Goal: Task Accomplishment & Management: Manage account settings

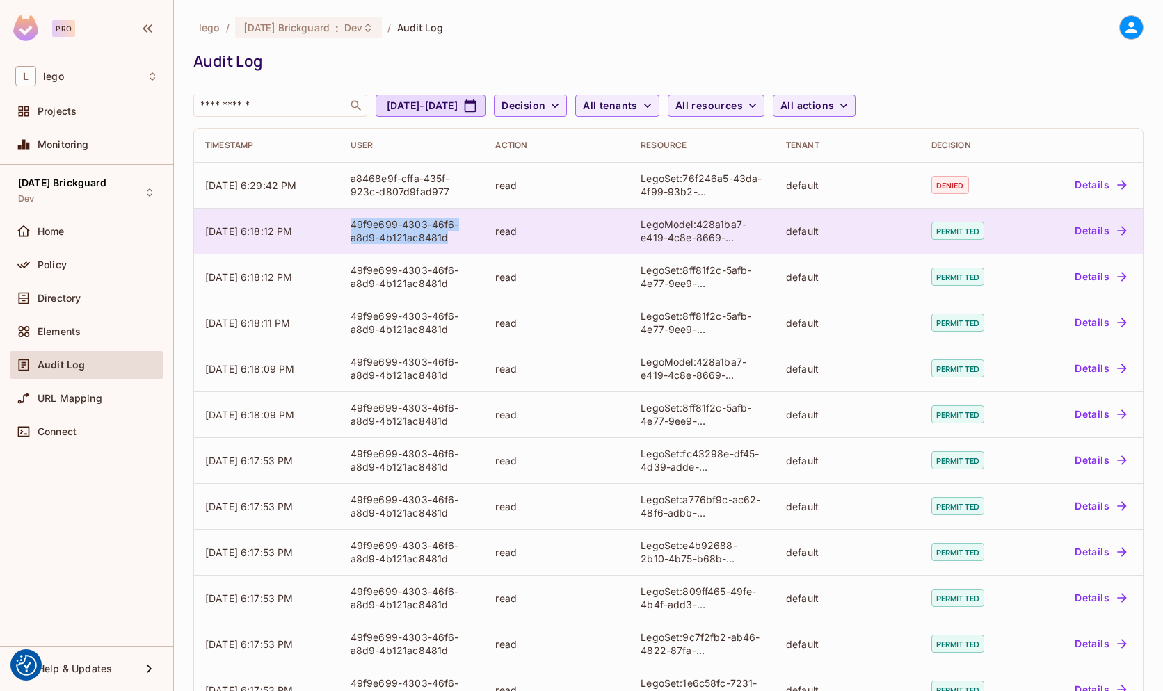
drag, startPoint x: 451, startPoint y: 241, endPoint x: 339, endPoint y: 226, distance: 112.2
click at [339, 226] on td "49f9e699-4303-46f6-a8d9-4b121ac8481d" at bounding box center [411, 231] width 145 height 46
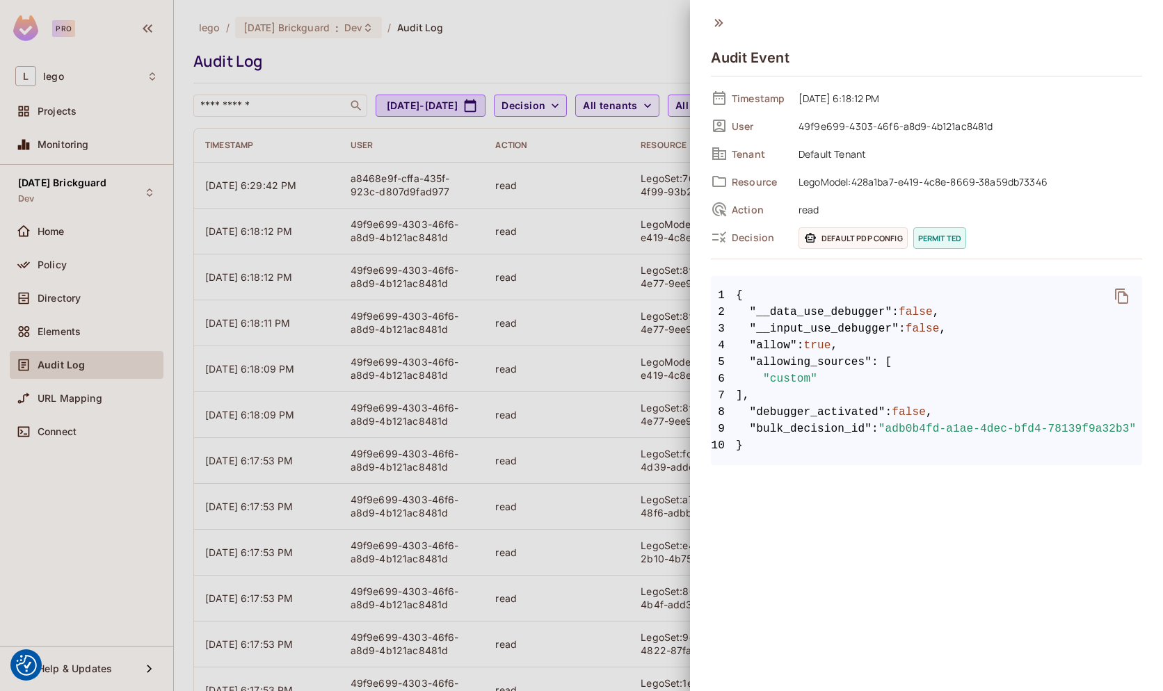
click at [808, 129] on span "49f9e699-4303-46f6-a8d9-4b121ac8481d" at bounding box center [966, 126] width 350 height 17
copy div "49f9e699-4303-46f6-a8d9-4b121ac8481d"
click at [545, 11] on div at bounding box center [581, 345] width 1163 height 691
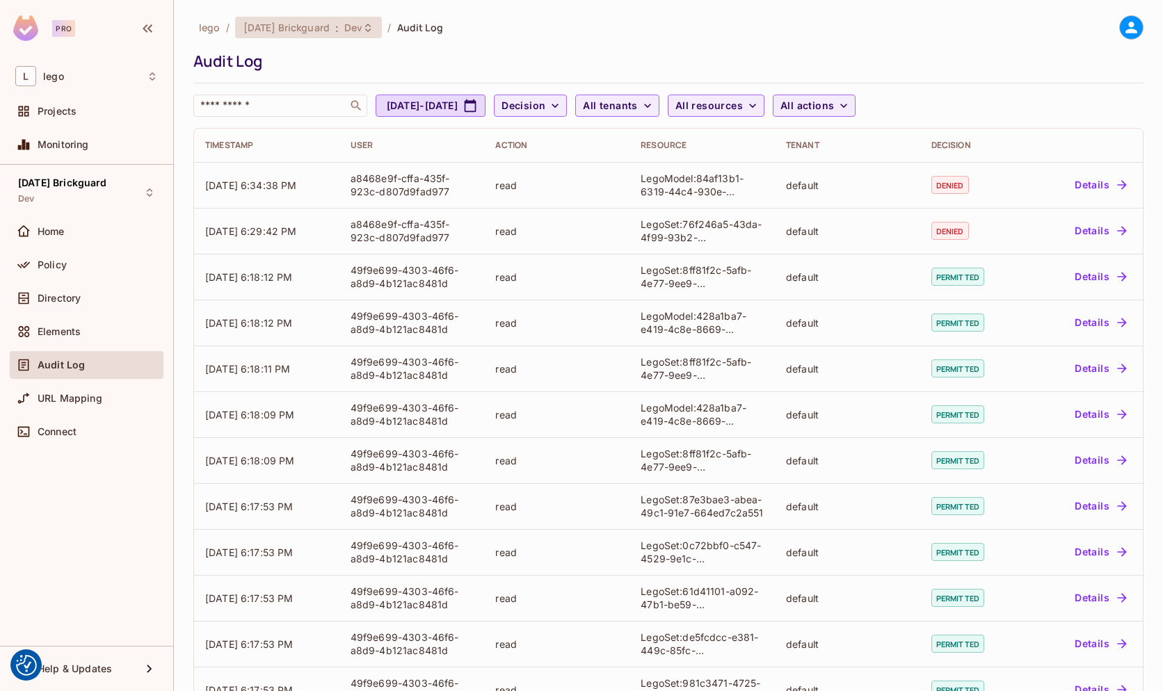
click at [315, 31] on span "[DATE] Brickguard" at bounding box center [286, 27] width 86 height 13
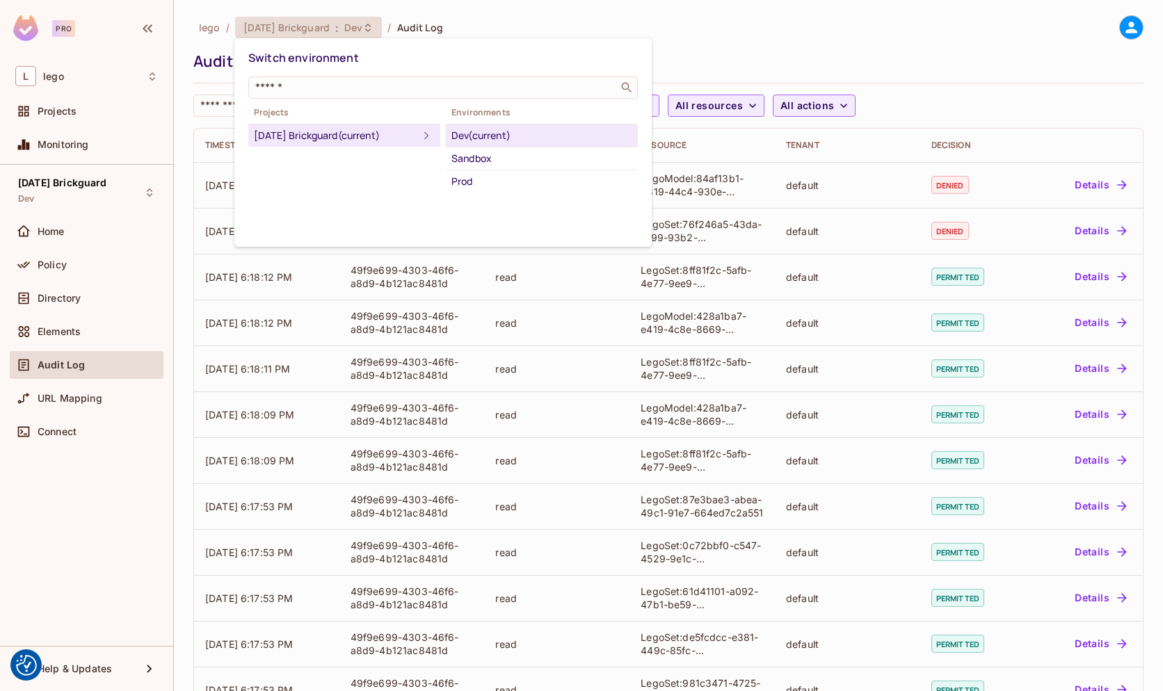
click at [67, 289] on div at bounding box center [581, 345] width 1163 height 691
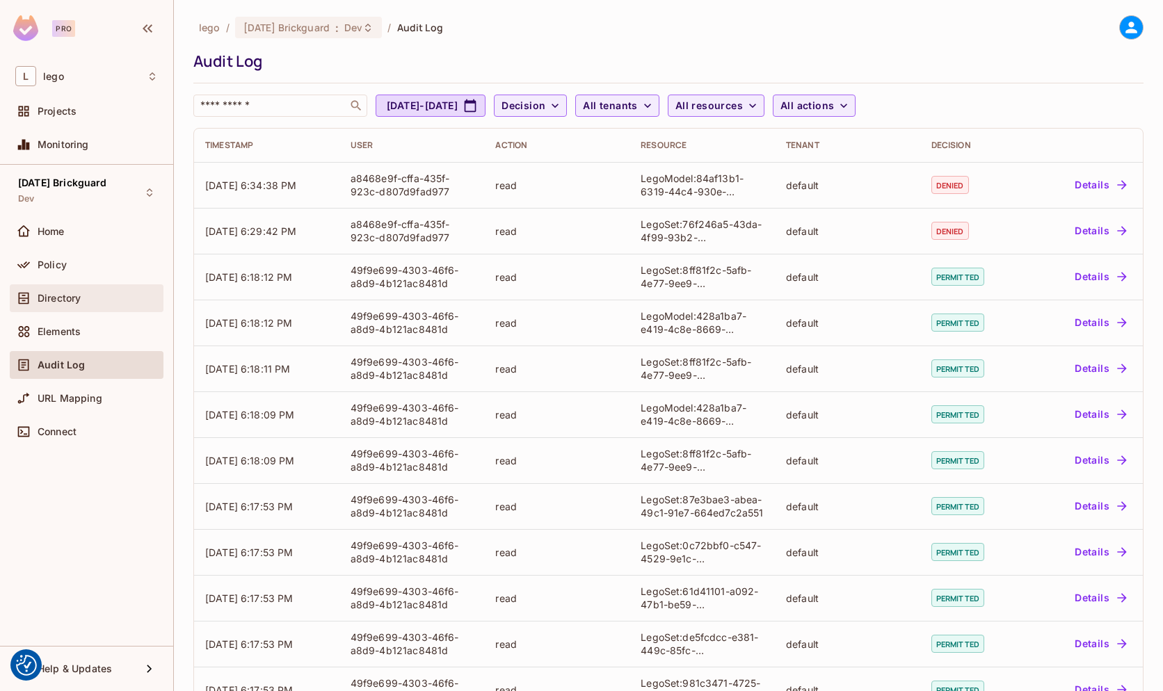
click at [41, 294] on span "Directory" at bounding box center [59, 298] width 43 height 11
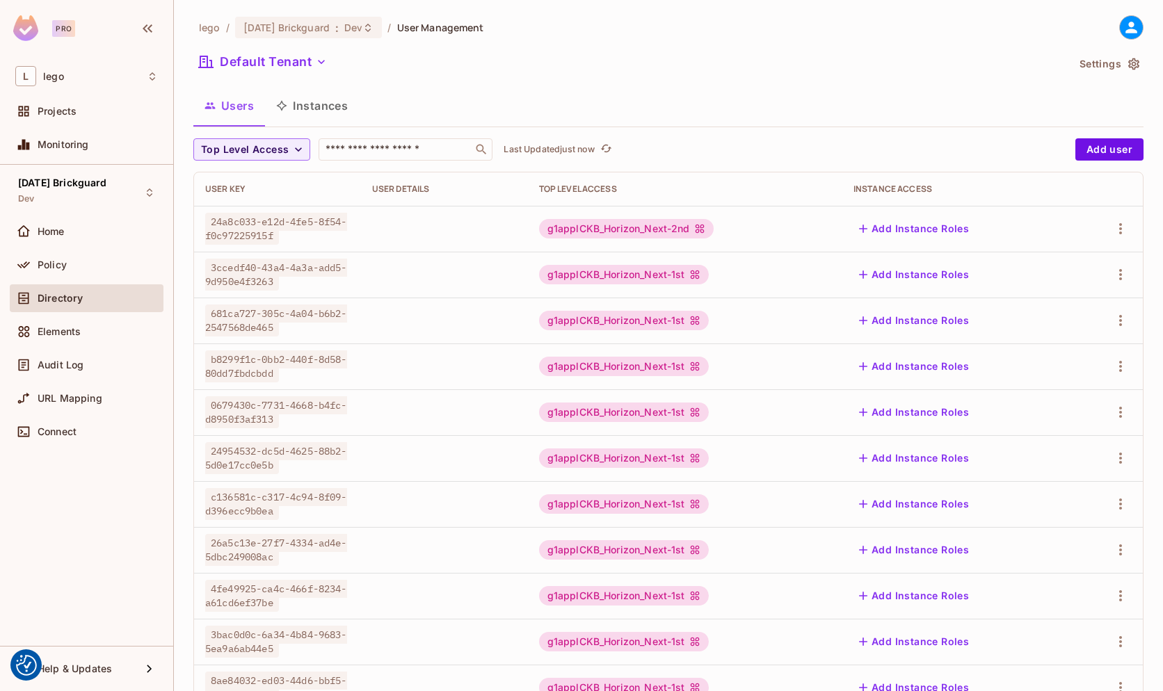
click at [334, 102] on button "Instances" at bounding box center [312, 105] width 94 height 35
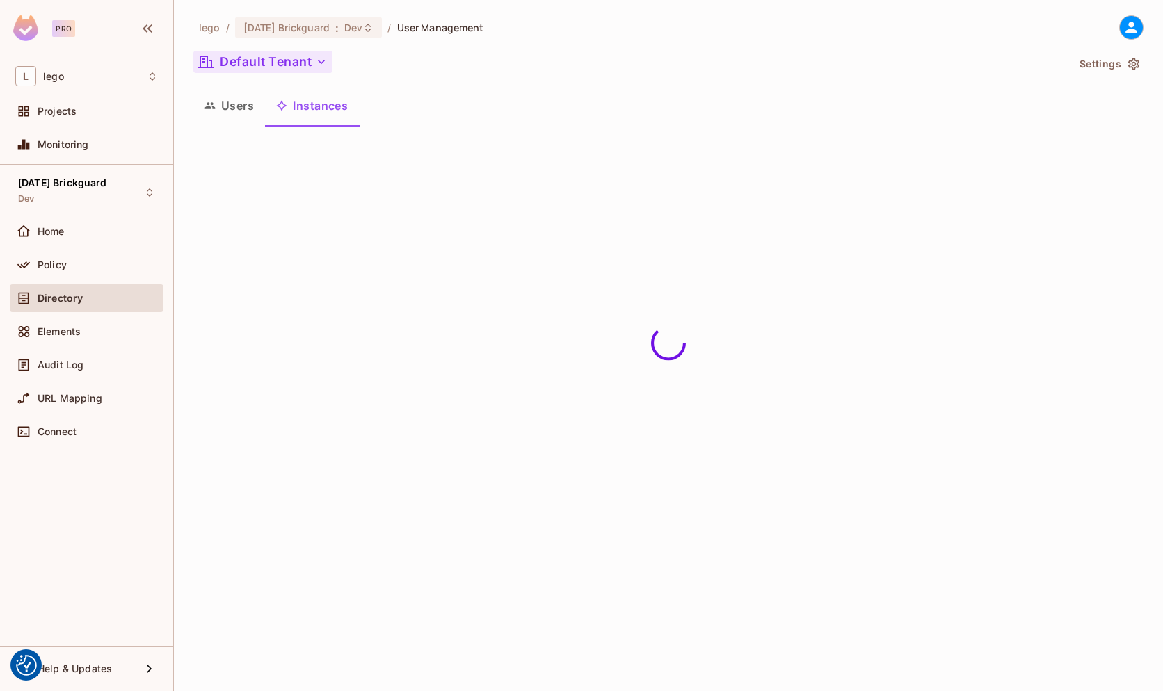
click at [292, 69] on button "Default Tenant" at bounding box center [262, 62] width 139 height 22
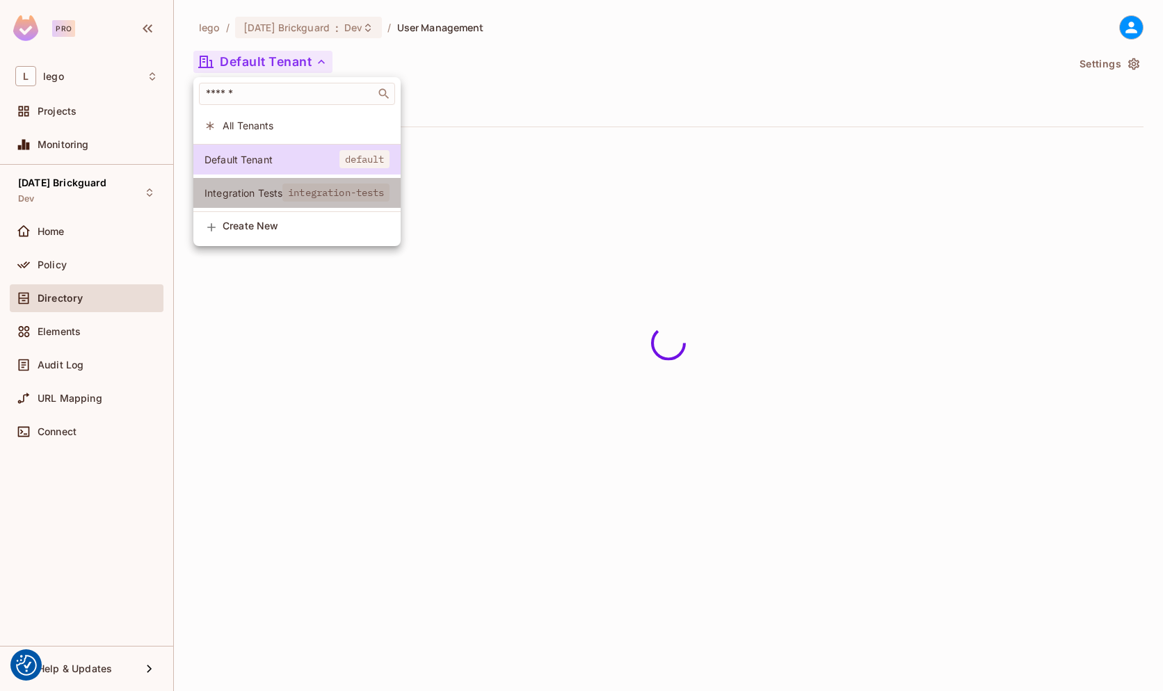
click at [293, 203] on li "Integration Tests integration-tests" at bounding box center [296, 193] width 207 height 30
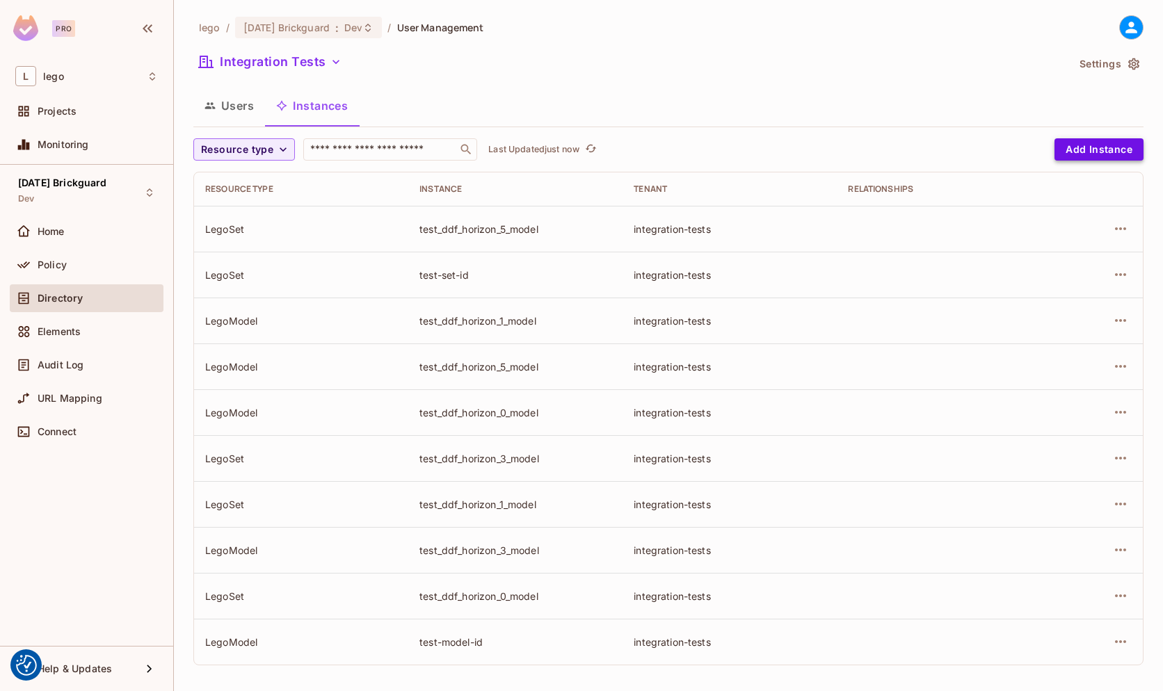
click at [1065, 148] on button "Add Instance" at bounding box center [1098, 149] width 89 height 22
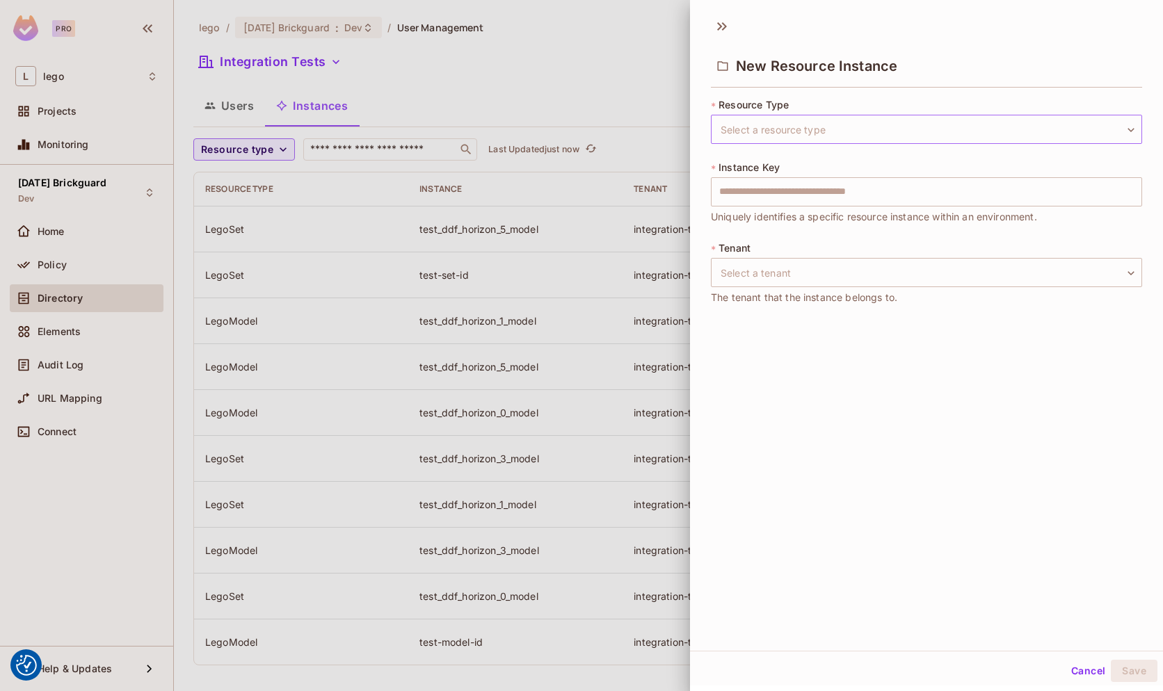
click at [807, 127] on body "We use cookies to enhance your browsing experience, serve personalized ads or c…" at bounding box center [581, 345] width 1163 height 691
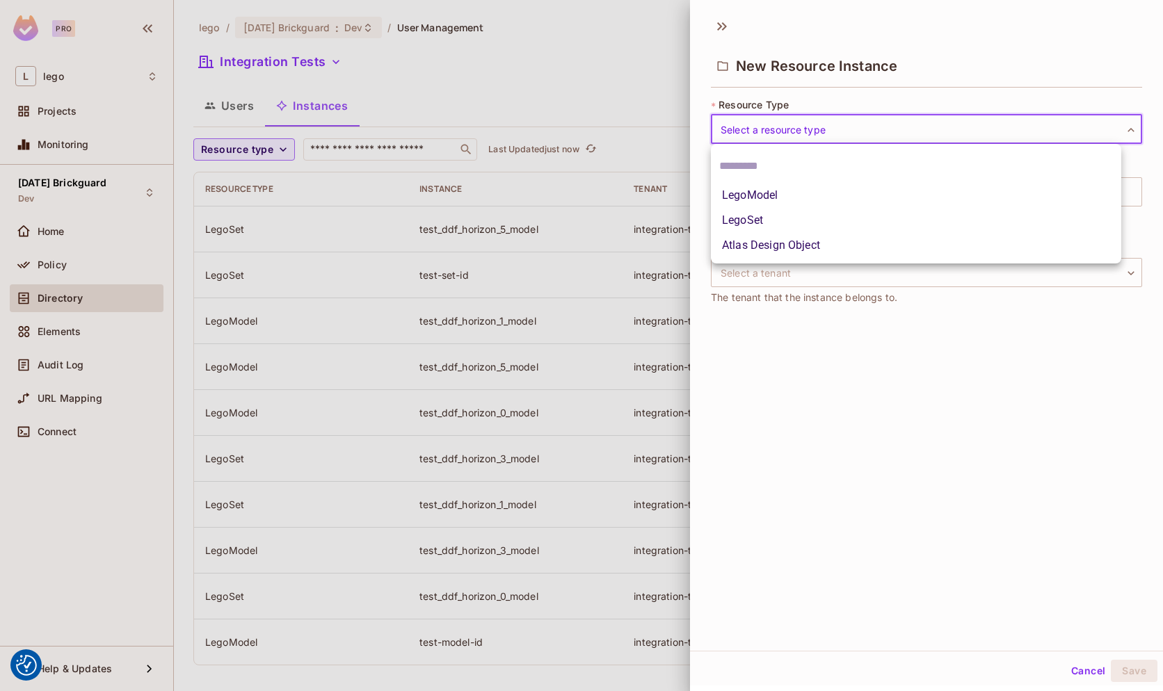
click at [780, 195] on li "LegoModel" at bounding box center [916, 195] width 410 height 25
type input "*********"
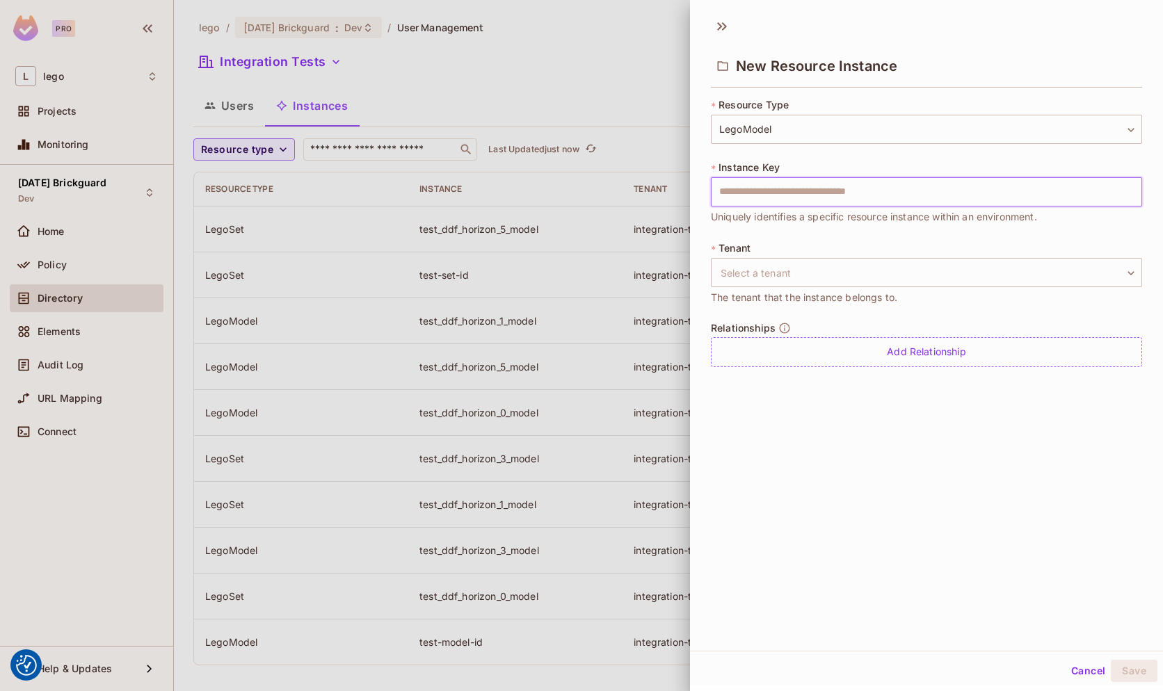
click at [810, 187] on input "text" at bounding box center [926, 191] width 431 height 29
paste input "**********"
type input "**********"
click at [838, 283] on body "We use cookies to enhance your browsing experience, serve personalized ads or c…" at bounding box center [581, 345] width 1163 height 691
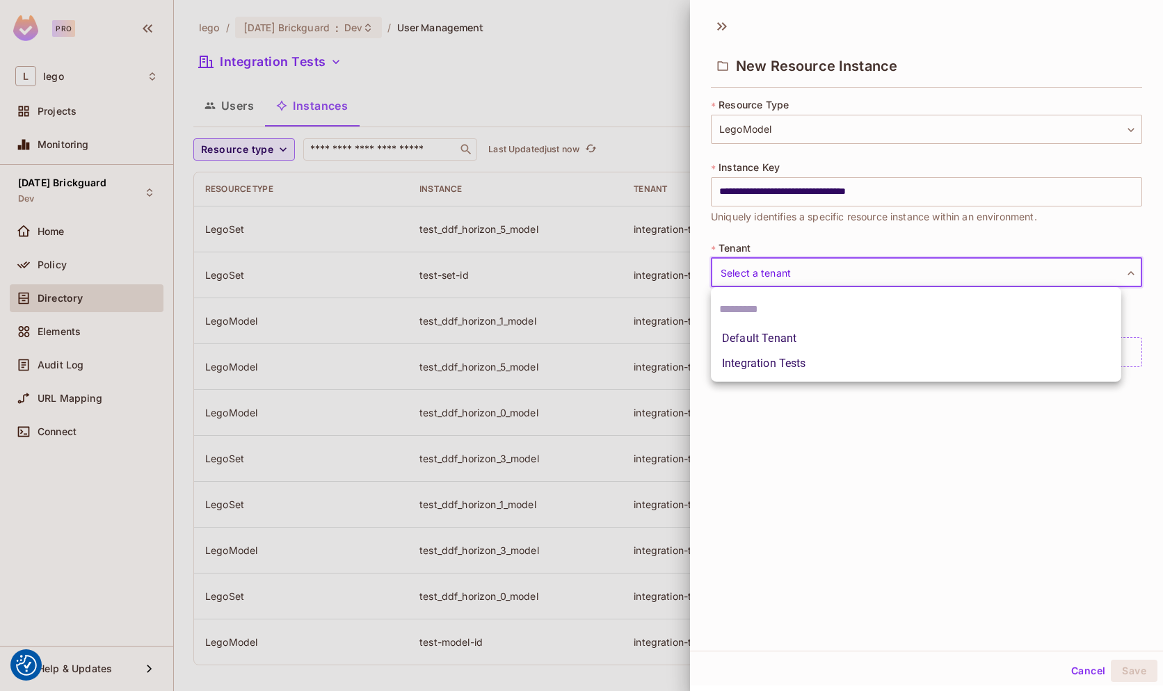
click at [819, 357] on li "Integration Tests" at bounding box center [916, 363] width 410 height 25
type input "**********"
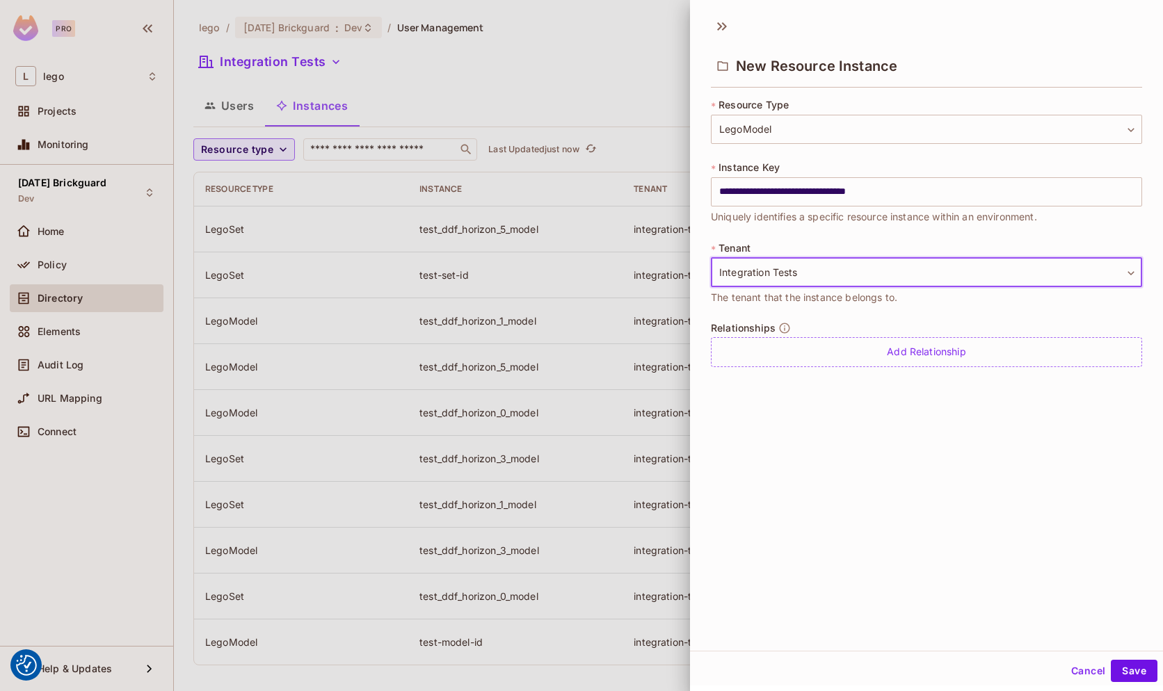
click at [939, 435] on div "**********" at bounding box center [926, 330] width 473 height 641
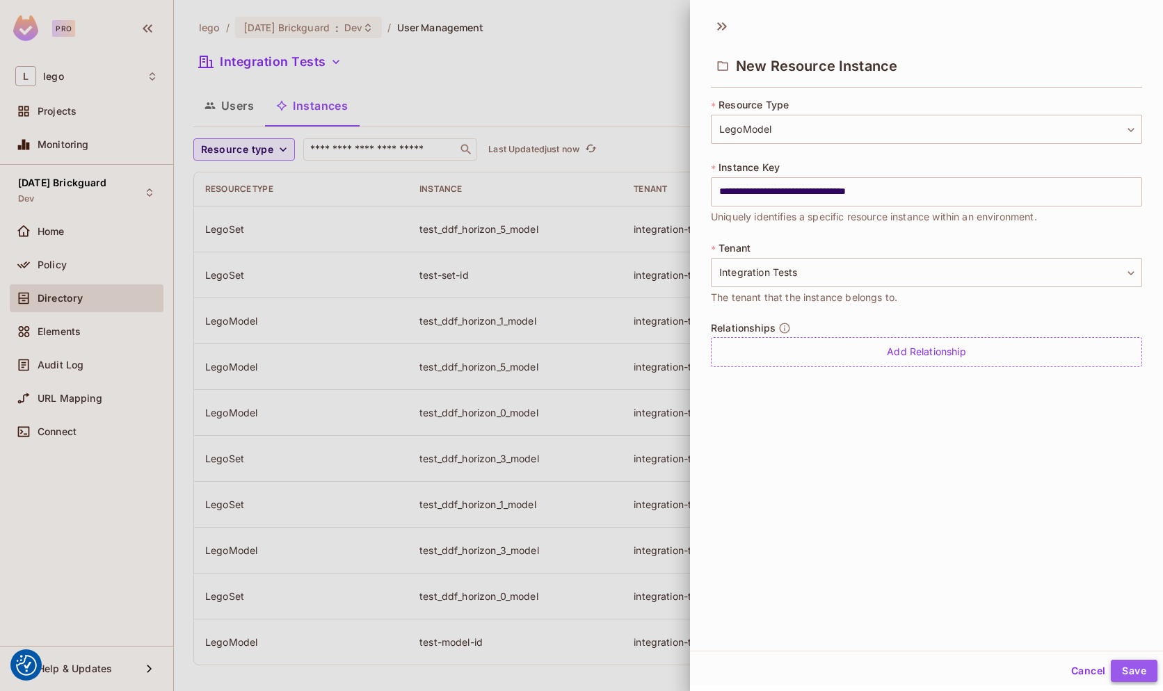
click at [1118, 671] on button "Save" at bounding box center [1134, 671] width 47 height 22
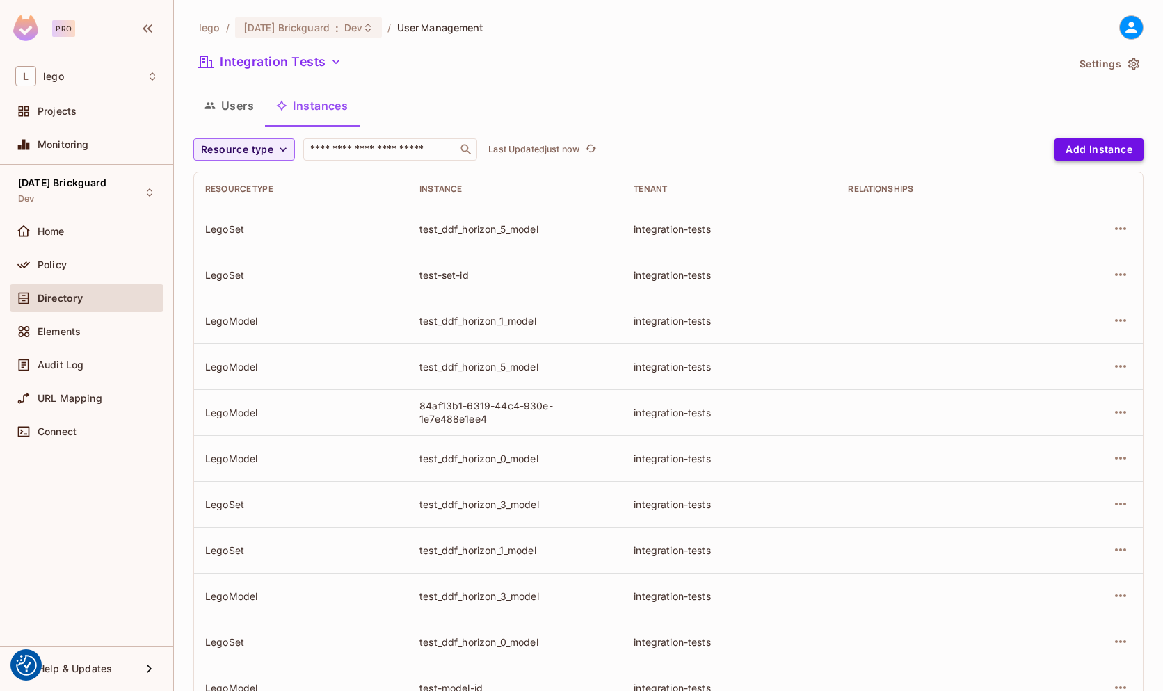
click at [1081, 150] on button "Add Instance" at bounding box center [1098, 149] width 89 height 22
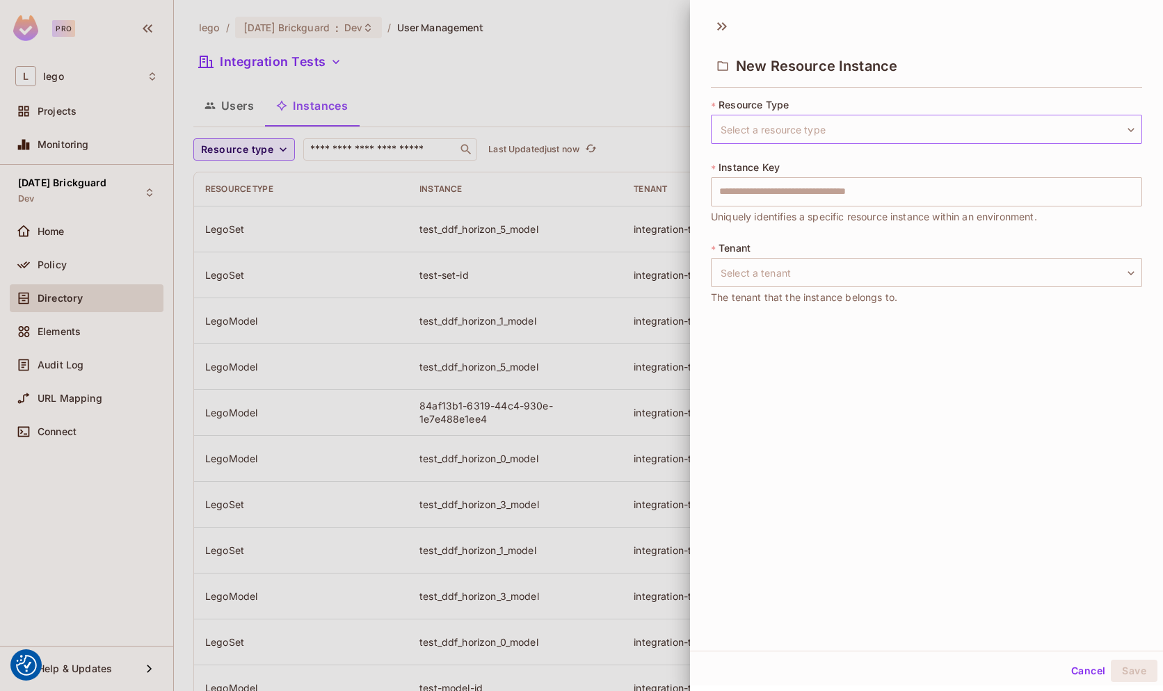
click at [774, 136] on body "We use cookies to enhance your browsing experience, serve personalized ads or c…" at bounding box center [581, 345] width 1163 height 691
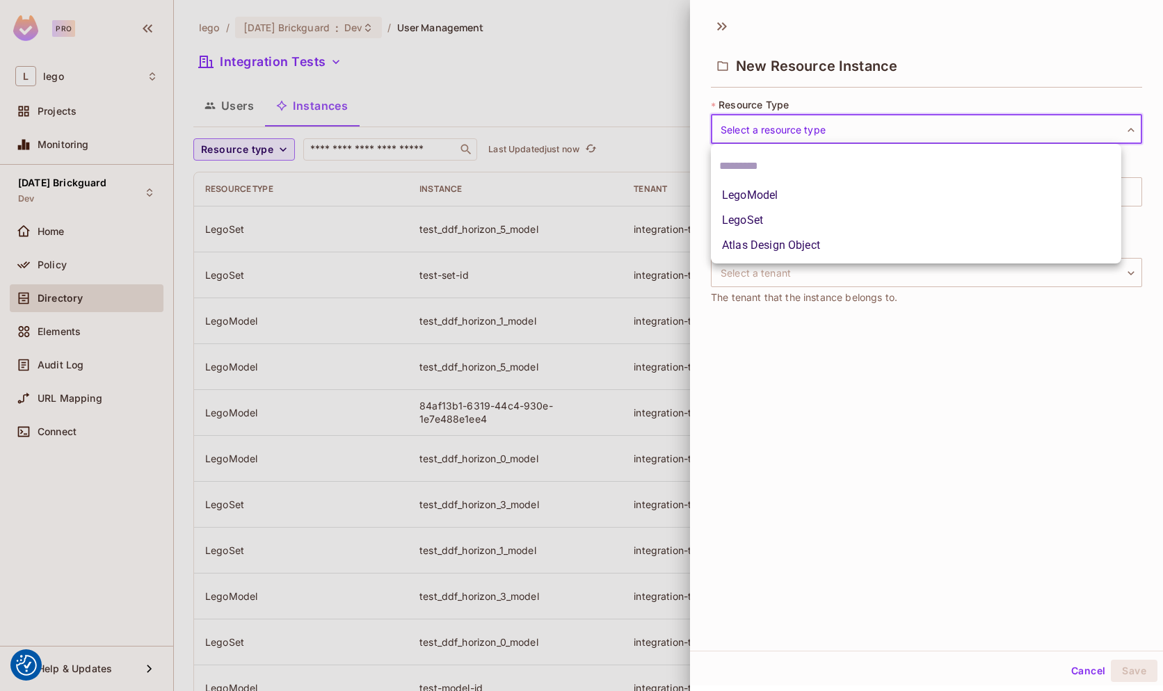
click at [754, 215] on li "LegoSet" at bounding box center [916, 220] width 410 height 25
type input "*******"
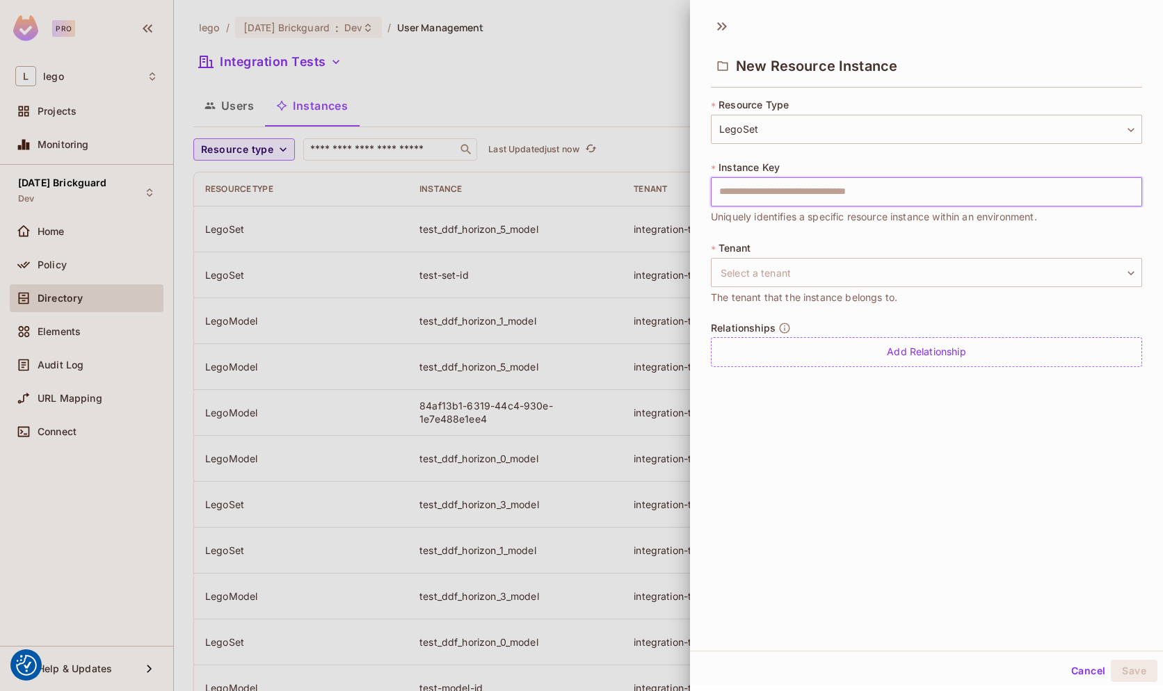
click at [772, 197] on input "text" at bounding box center [926, 191] width 431 height 29
paste input "**********"
type input "**********"
click at [790, 278] on body "We use cookies to enhance your browsing experience, serve personalized ads or c…" at bounding box center [581, 345] width 1163 height 691
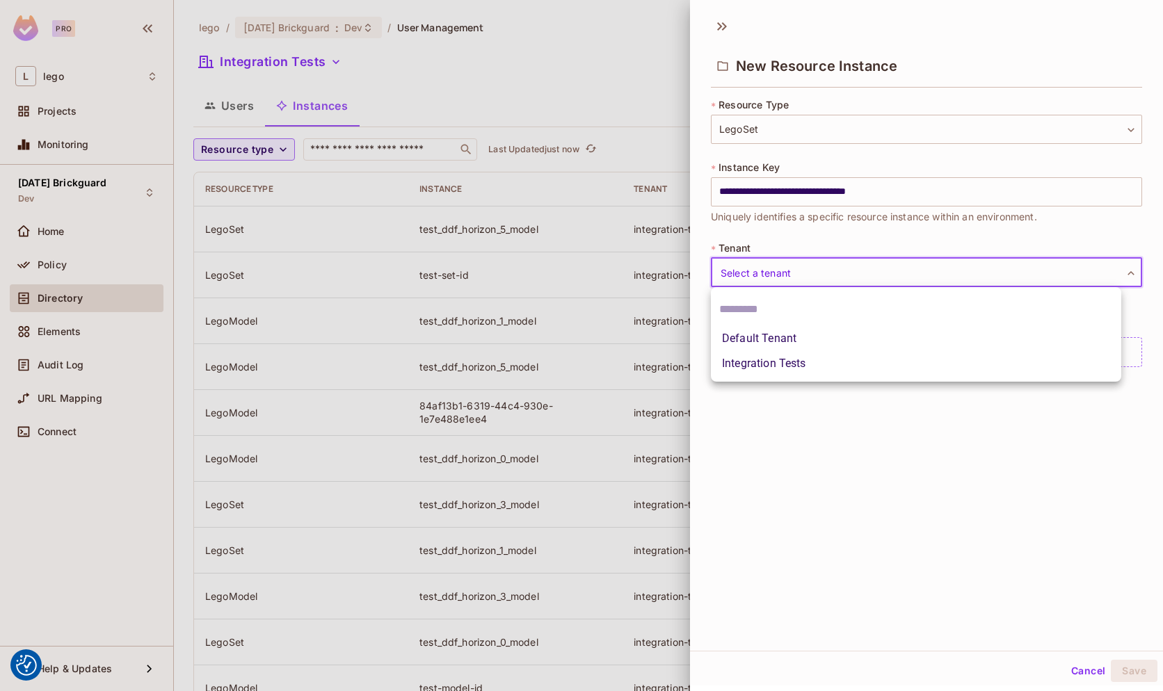
click at [774, 364] on li "Integration Tests" at bounding box center [916, 363] width 410 height 25
type input "**********"
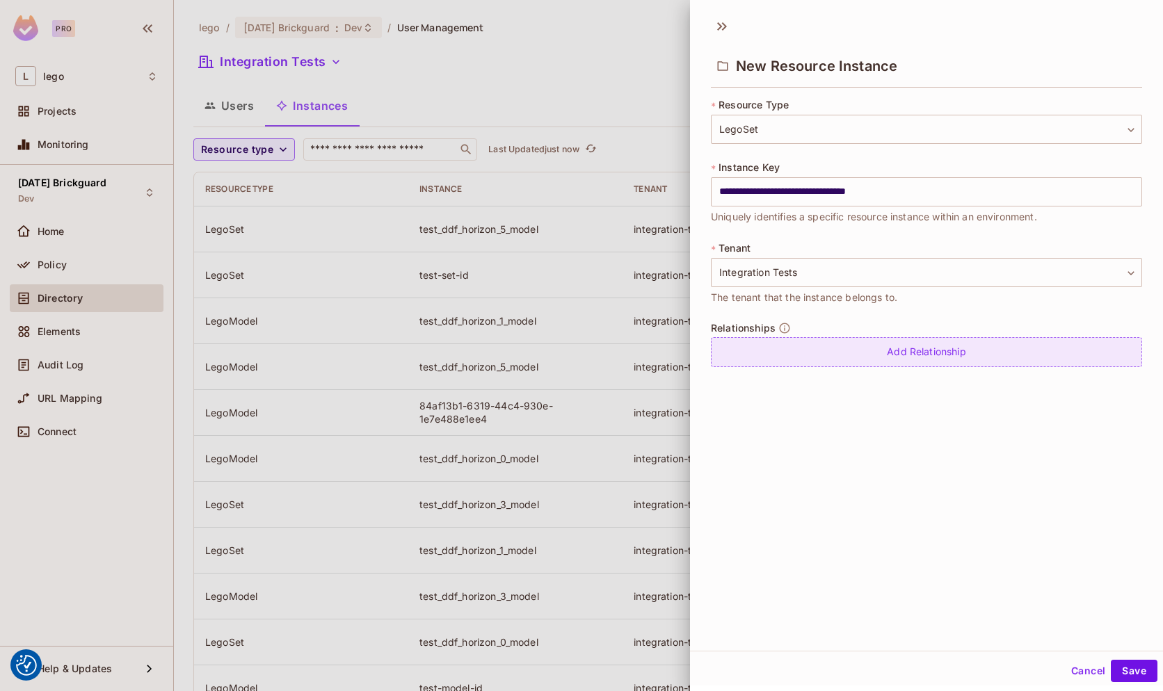
click at [808, 350] on div "Add Relationship" at bounding box center [926, 352] width 431 height 30
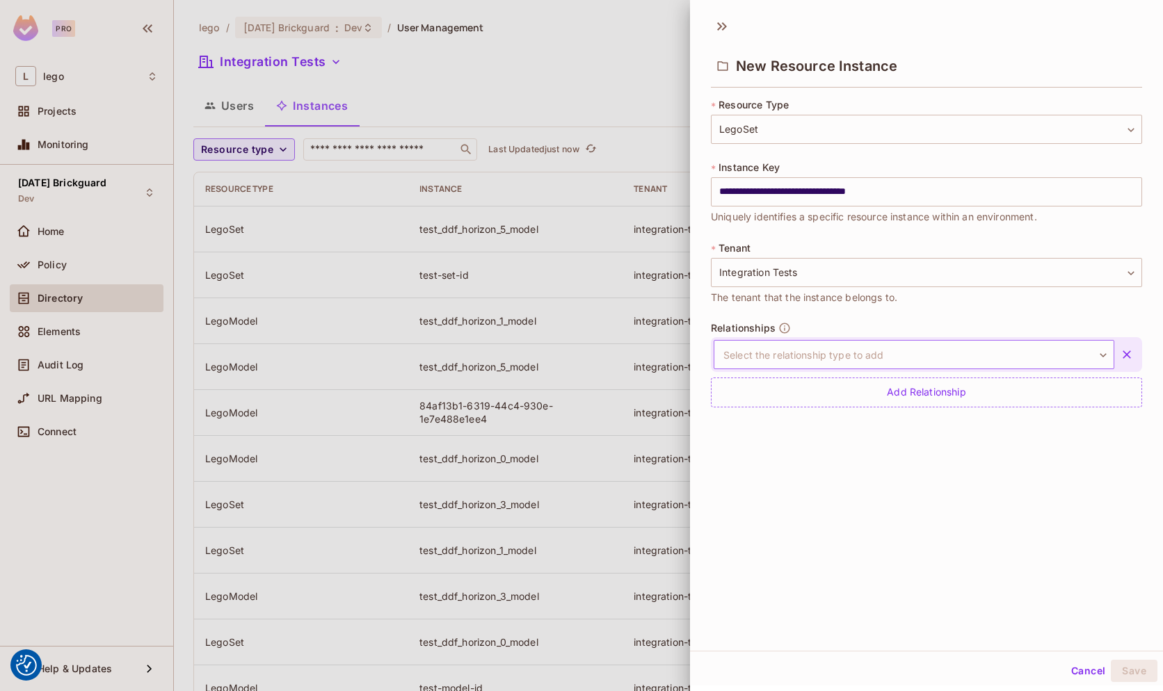
click at [892, 364] on body "We use cookies to enhance your browsing experience, serve personalized ads or c…" at bounding box center [581, 345] width 1163 height 691
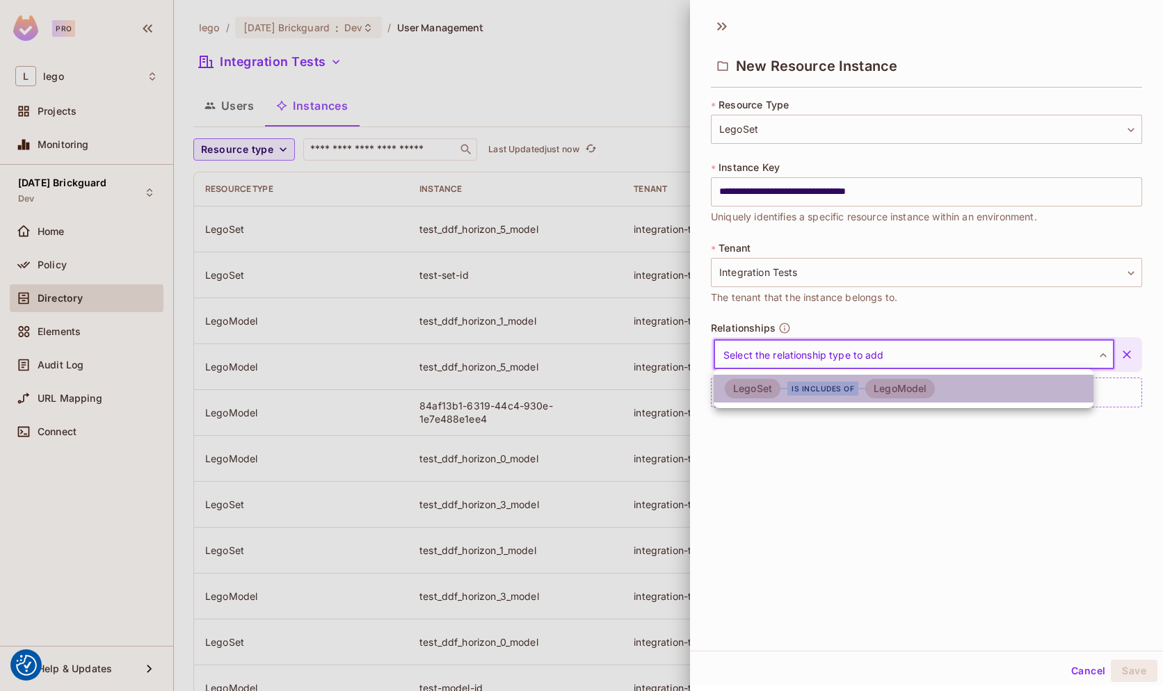
click at [848, 389] on div "is INCLUDES of" at bounding box center [822, 389] width 71 height 14
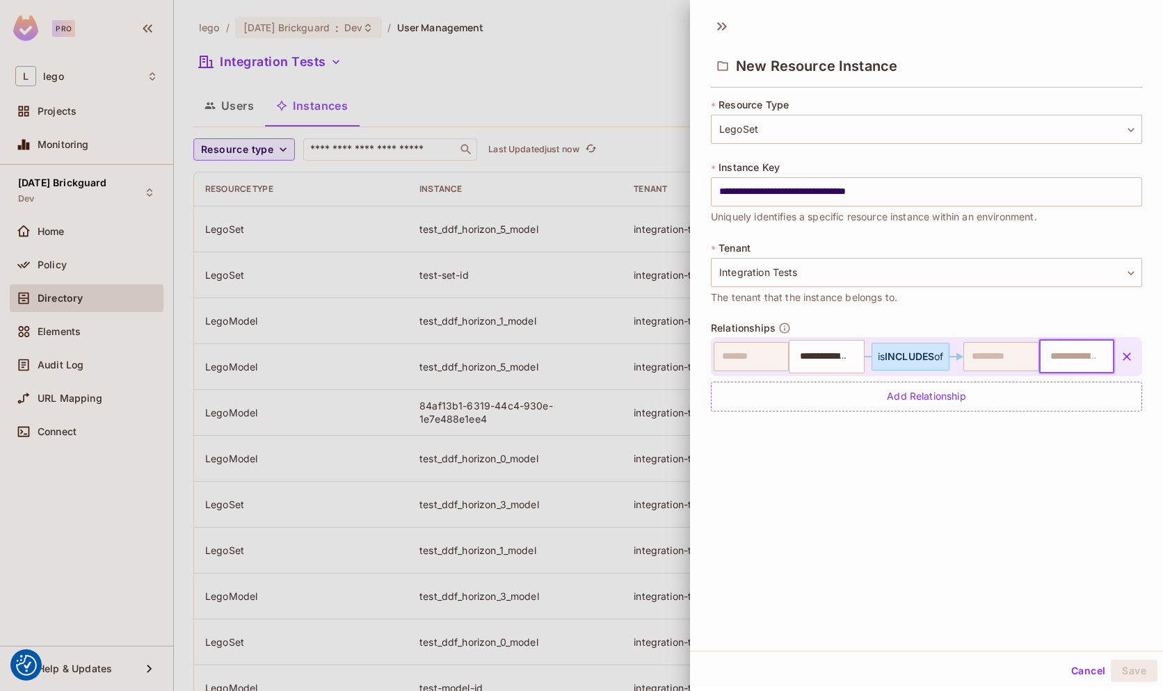
click at [1042, 357] on input "text" at bounding box center [1075, 357] width 66 height 28
click at [1062, 361] on input "text" at bounding box center [1075, 357] width 66 height 28
type input "**"
type input "**********"
click at [964, 343] on div "**********" at bounding box center [913, 356] width 401 height 33
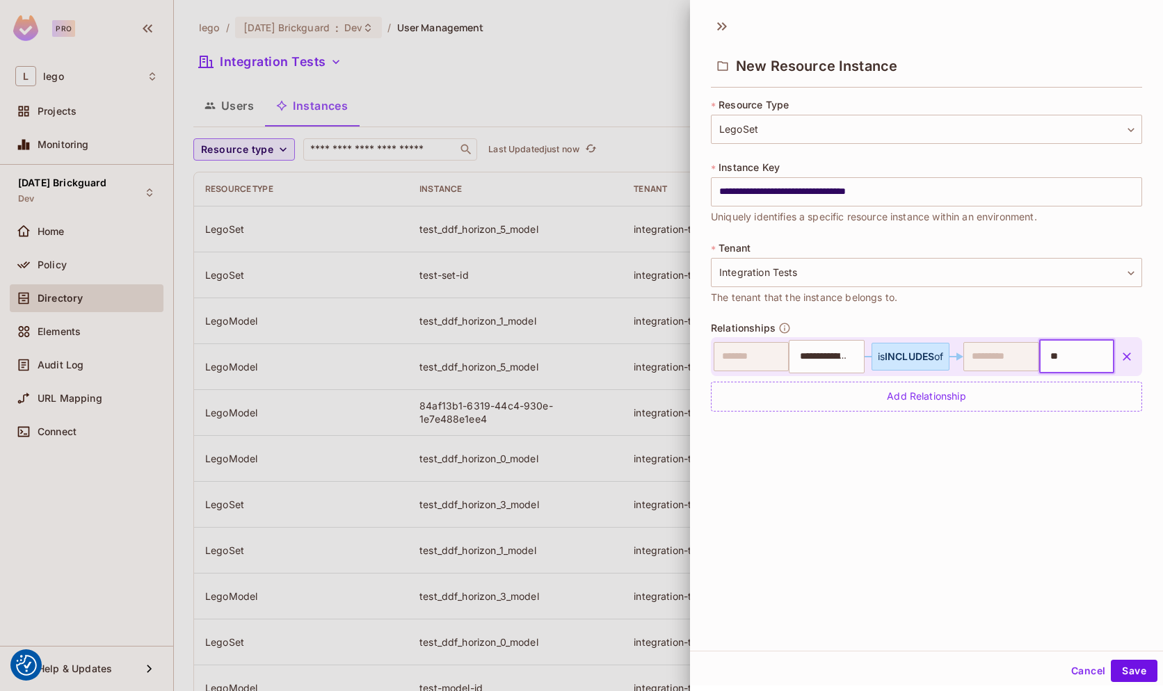
paste input "**********"
click at [1063, 401] on li "84af13b1-6319-44c4-930e-1e7e488e1ee4" at bounding box center [1059, 416] width 68 height 75
type input "**********"
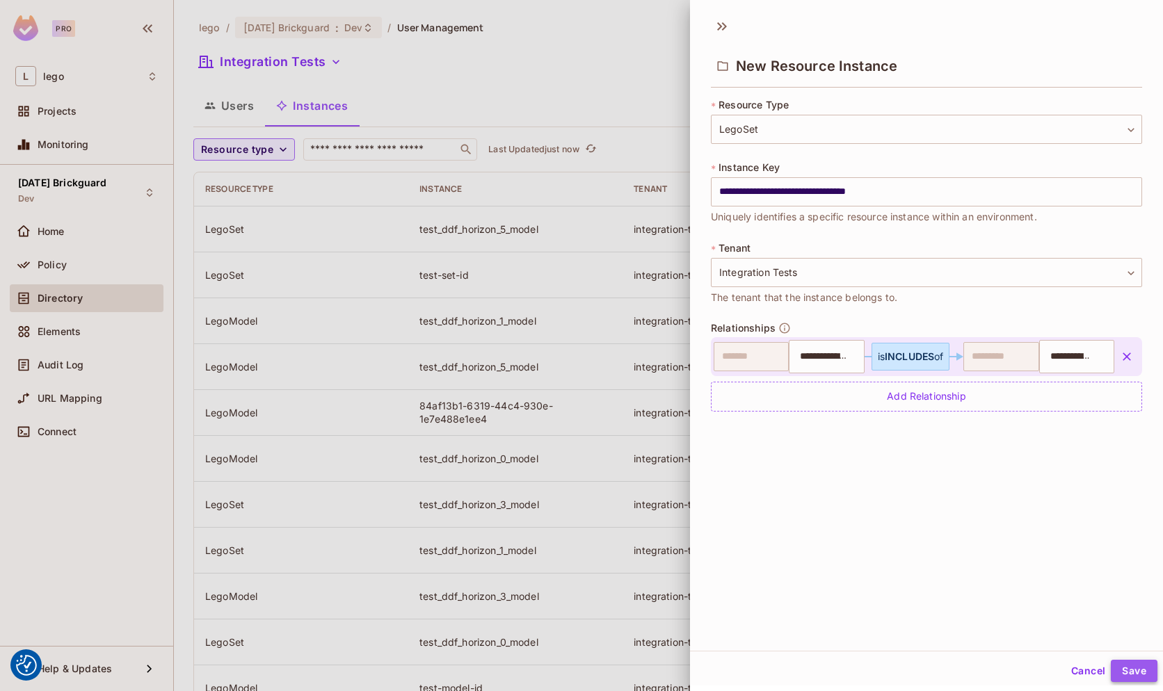
click at [1123, 669] on button "Save" at bounding box center [1134, 671] width 47 height 22
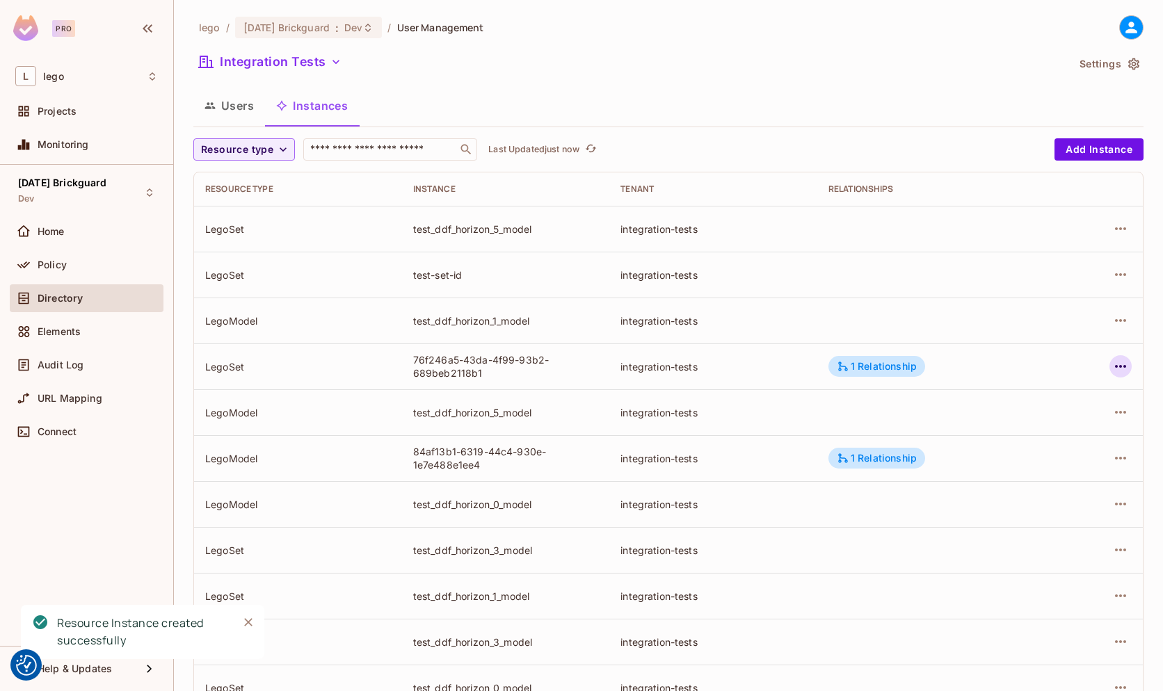
click at [1118, 364] on button "button" at bounding box center [1120, 366] width 22 height 22
click at [1022, 424] on div "Edit Attributes" at bounding box center [1008, 429] width 69 height 14
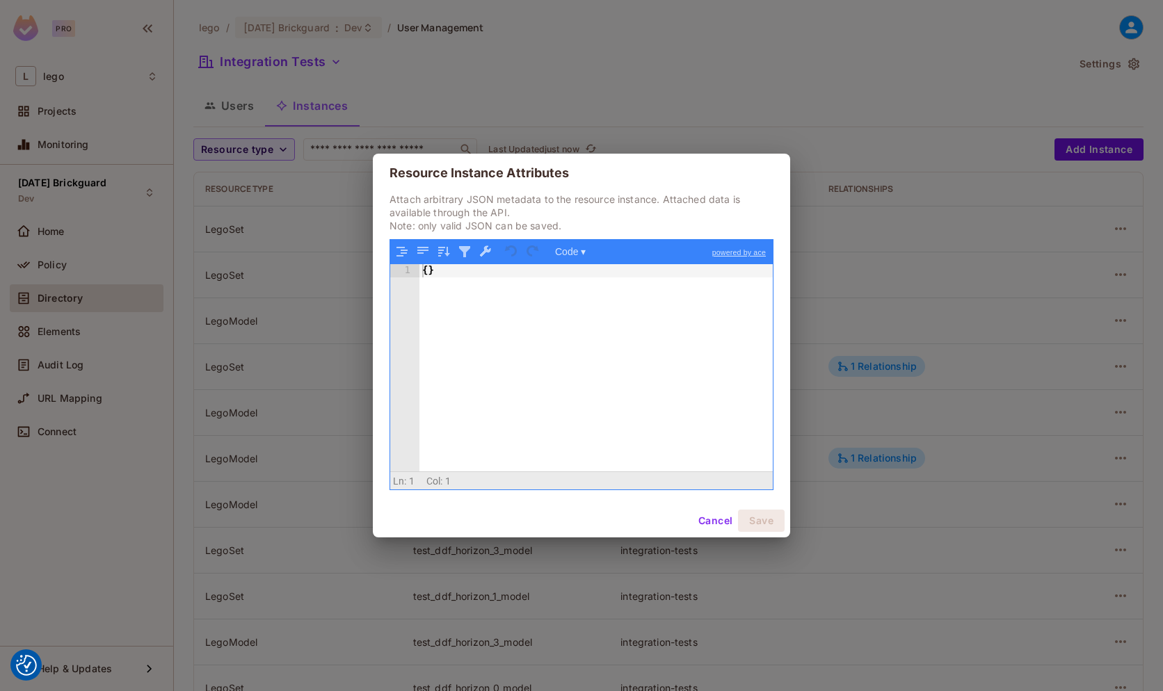
click at [541, 323] on div "{ }" at bounding box center [595, 381] width 353 height 234
click at [427, 271] on div "{ }" at bounding box center [595, 381] width 353 height 234
click at [713, 523] on button "Cancel" at bounding box center [715, 521] width 45 height 22
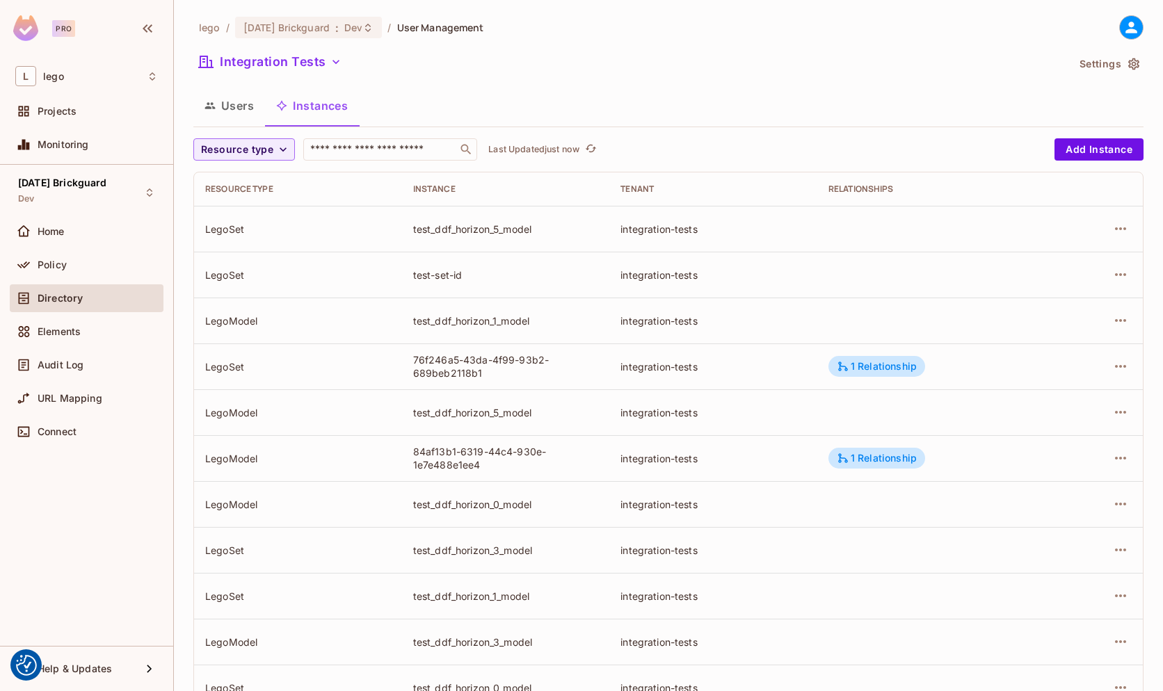
click at [656, 556] on div "integration-tests" at bounding box center [713, 550] width 186 height 13
click at [1115, 549] on icon "button" at bounding box center [1120, 550] width 11 height 3
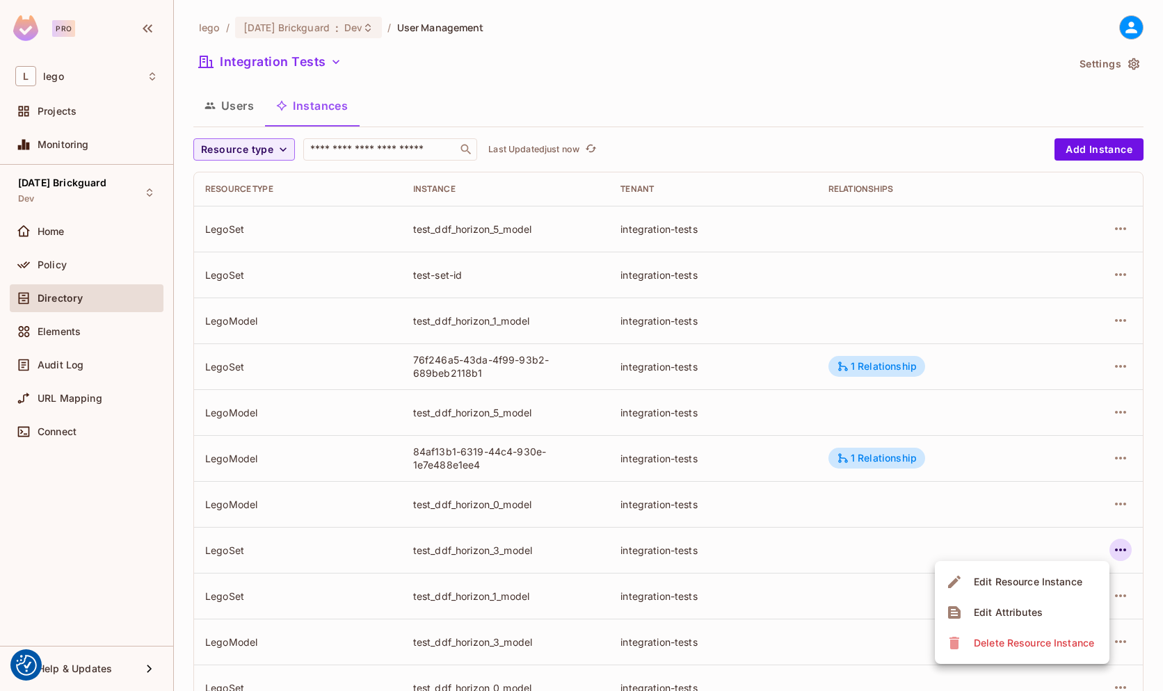
click at [1001, 606] on div "Edit Attributes" at bounding box center [1008, 613] width 69 height 14
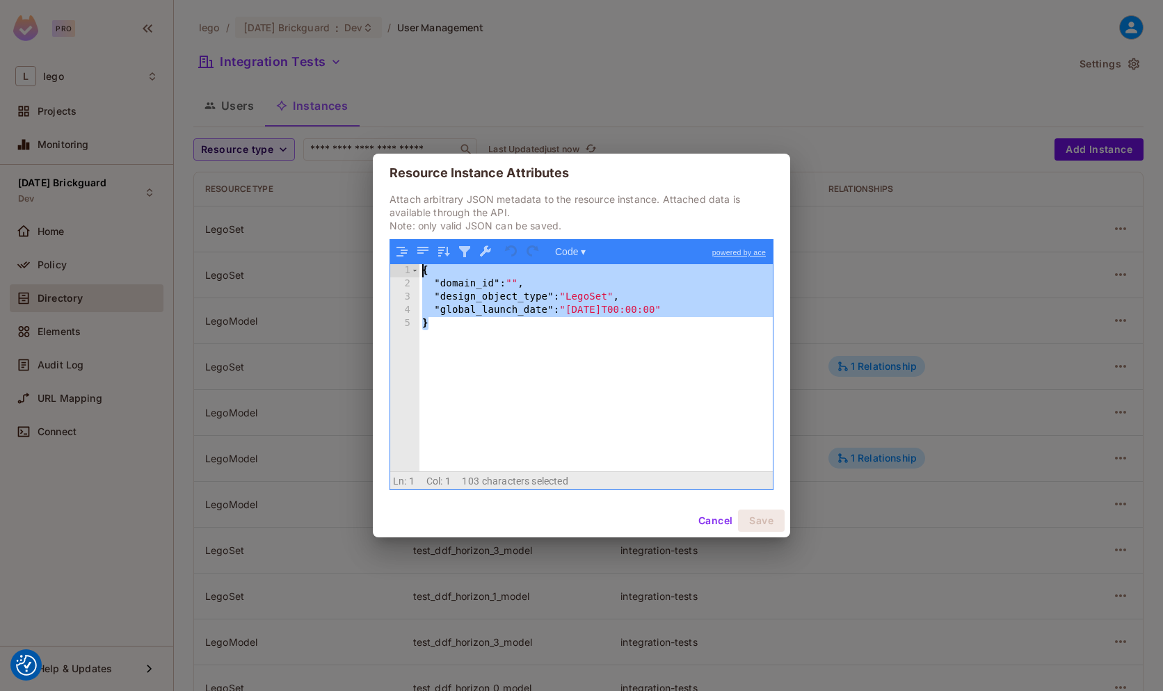
drag, startPoint x: 471, startPoint y: 335, endPoint x: 392, endPoint y: 258, distance: 111.1
click at [392, 258] on div "1 2 3 4 5 { "domain_id" : "" , "design_object_type" : "LegoSet" , "global_launc…" at bounding box center [581, 365] width 382 height 250
click at [709, 518] on button "Cancel" at bounding box center [715, 521] width 45 height 22
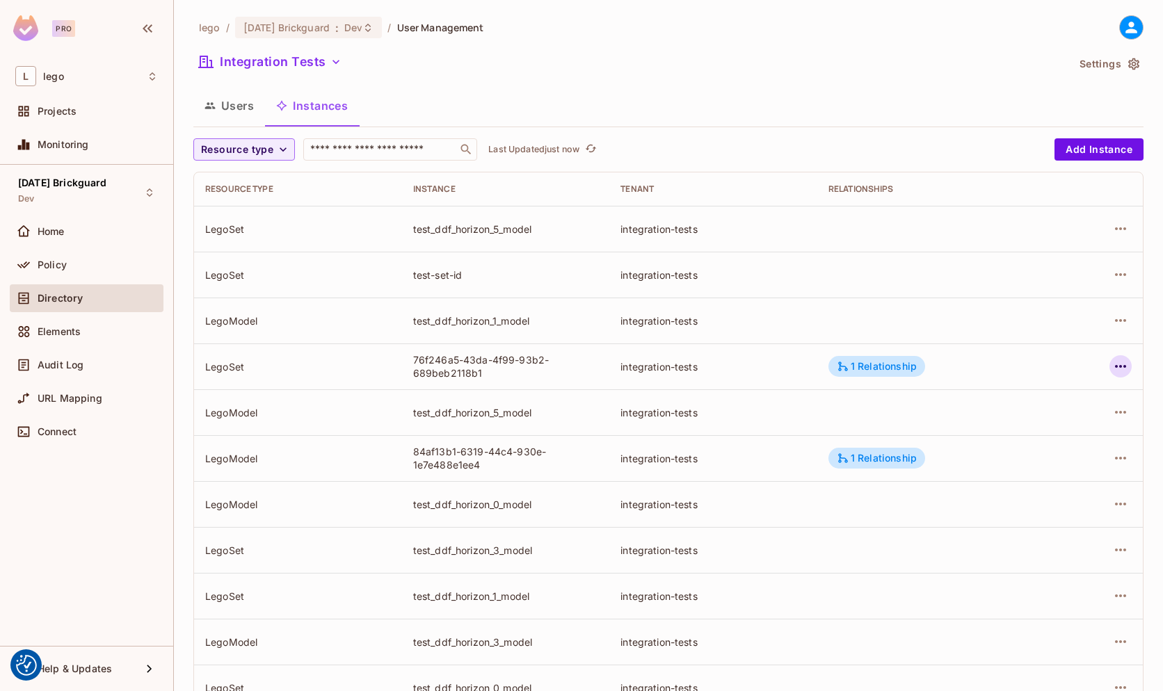
click at [1112, 368] on icon "button" at bounding box center [1120, 366] width 17 height 17
click at [1013, 433] on div "Edit Attributes" at bounding box center [1008, 429] width 69 height 14
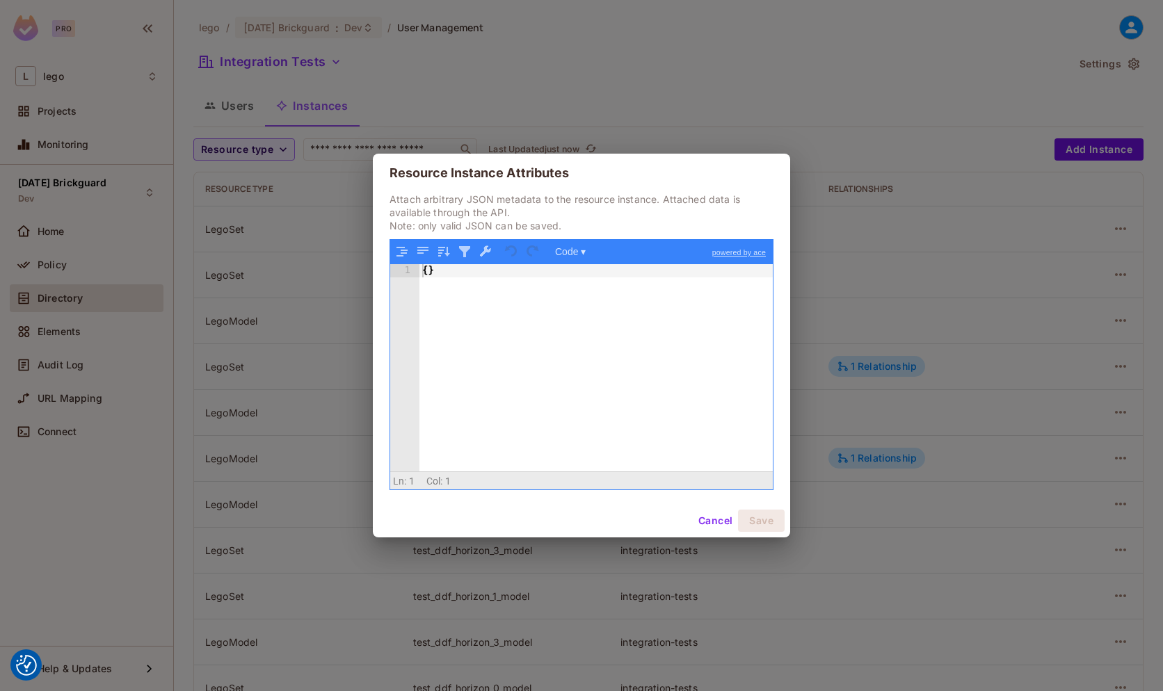
click at [677, 350] on div "{ }" at bounding box center [595, 381] width 353 height 234
drag, startPoint x: 677, startPoint y: 350, endPoint x: 357, endPoint y: 275, distance: 329.3
click at [357, 275] on div "Resource Instance Attributes Attach arbitrary JSON metadata to the resource ins…" at bounding box center [581, 345] width 1163 height 691
paste textarea
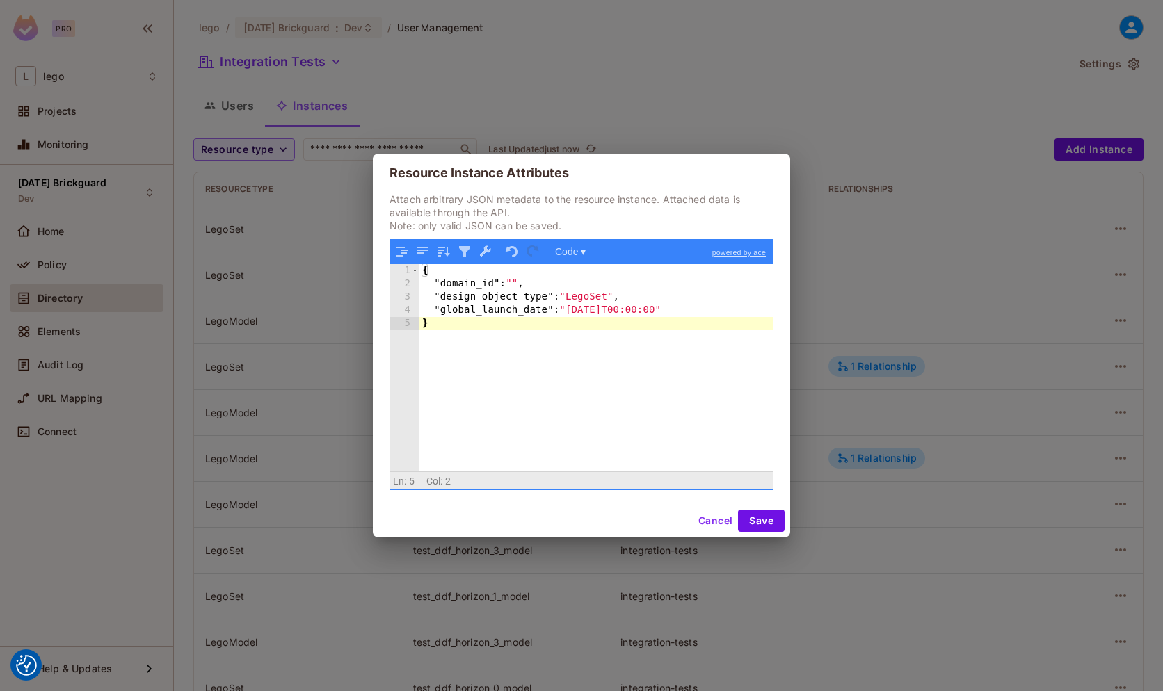
click at [594, 304] on div "{ "domain_id" : "" , "design_object_type" : "LegoSet" , "global_launch_date" : …" at bounding box center [595, 381] width 353 height 234
click at [756, 519] on button "Save" at bounding box center [761, 521] width 47 height 22
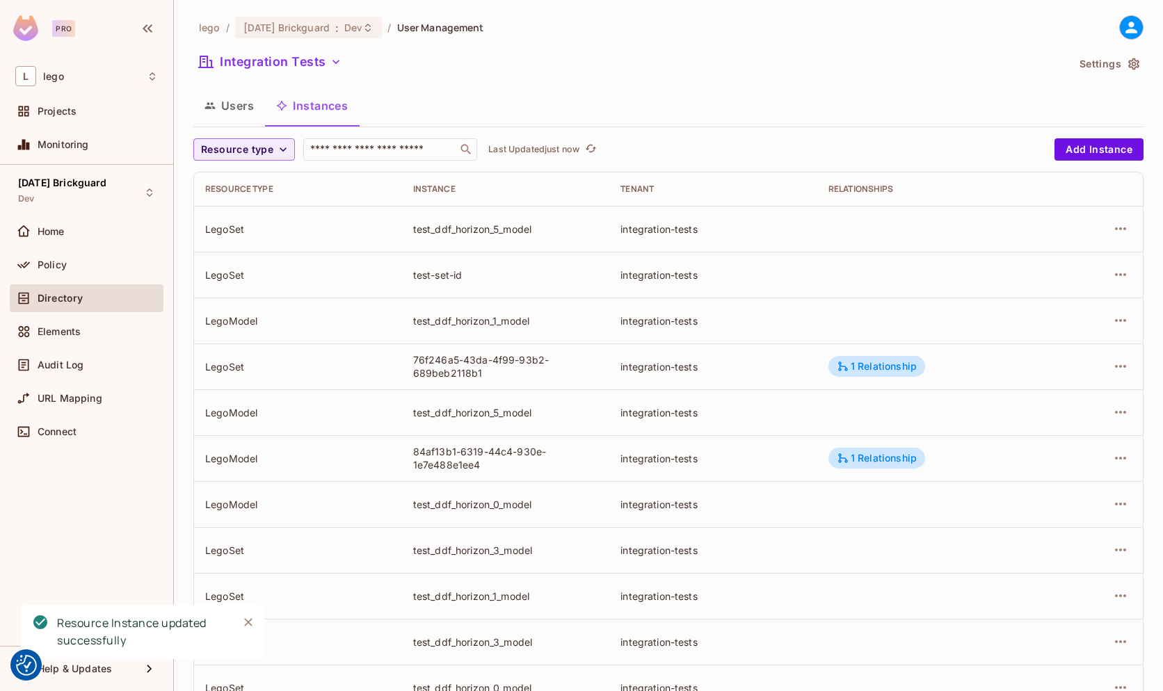
click at [230, 108] on button "Users" at bounding box center [229, 105] width 72 height 35
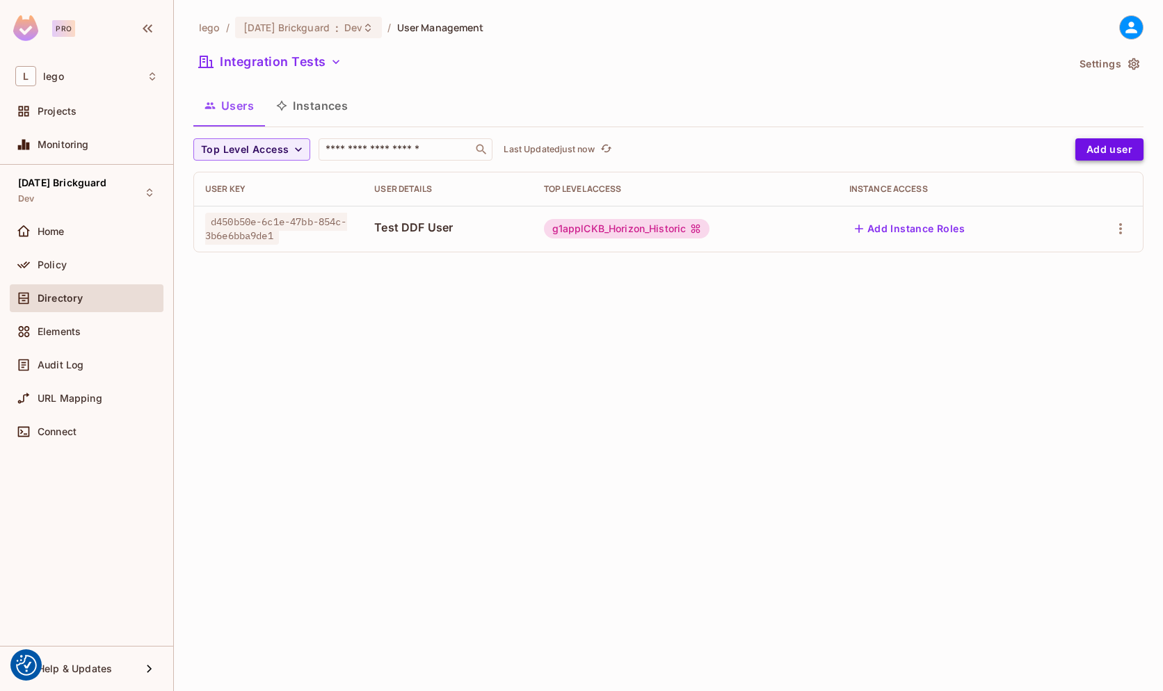
click at [1111, 145] on button "Add user" at bounding box center [1109, 149] width 68 height 22
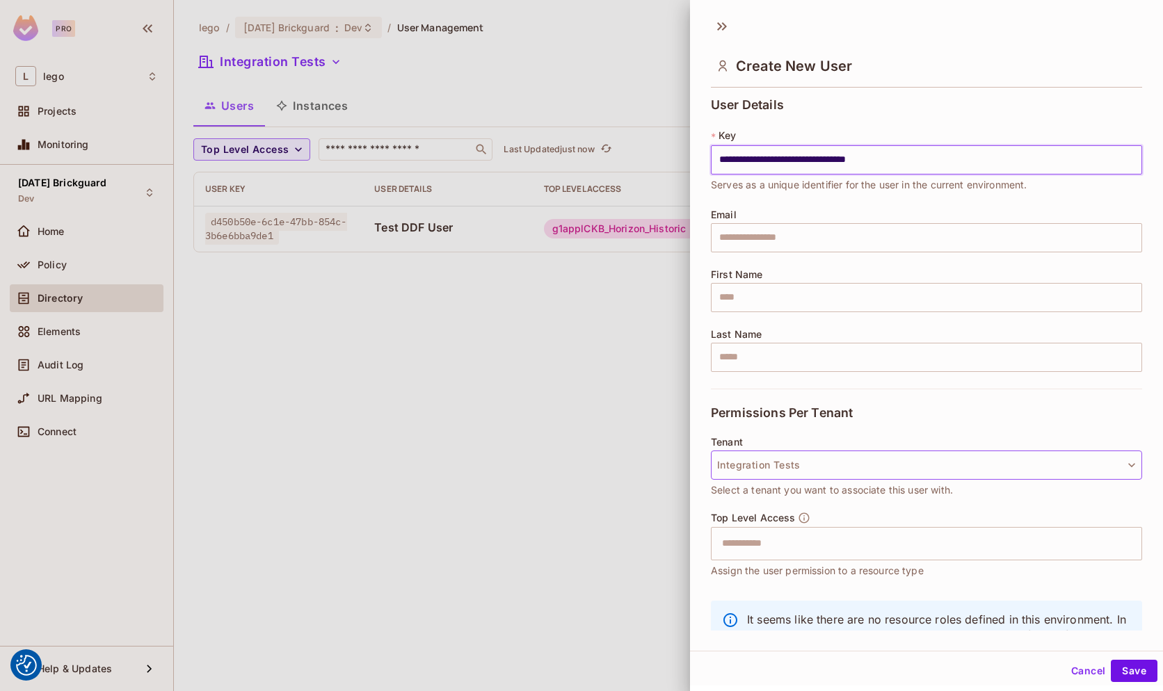
type input "**********"
click at [787, 466] on button "Integration Tests" at bounding box center [926, 465] width 431 height 29
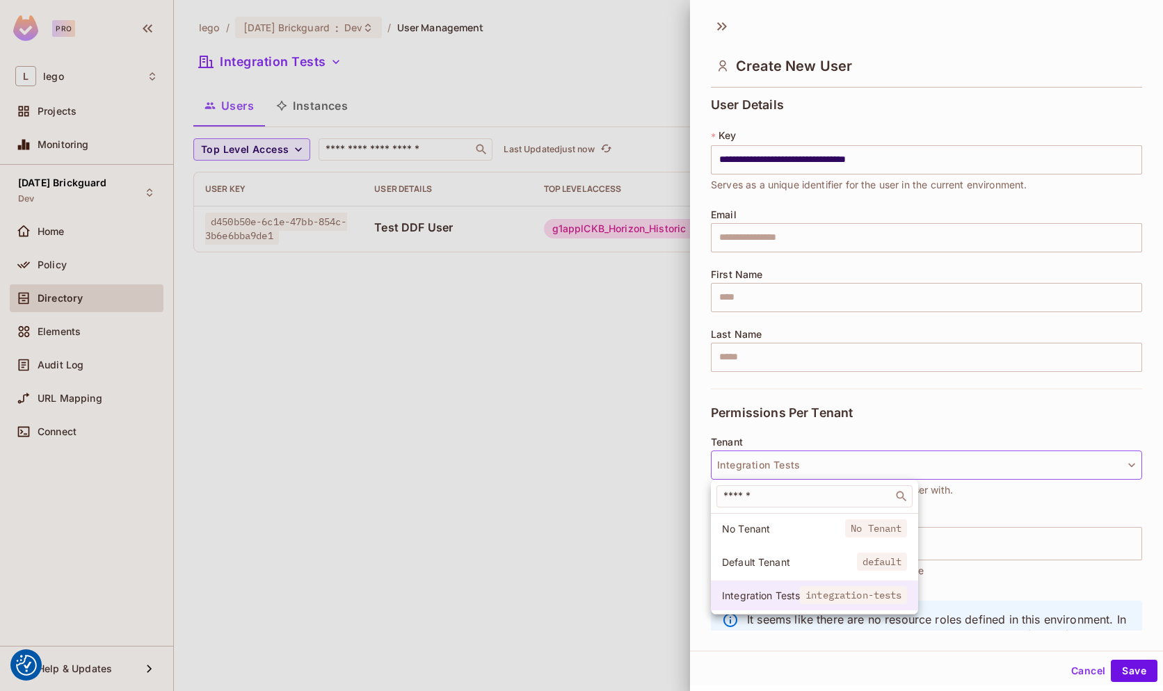
click at [764, 599] on span "Integration Tests" at bounding box center [761, 595] width 78 height 13
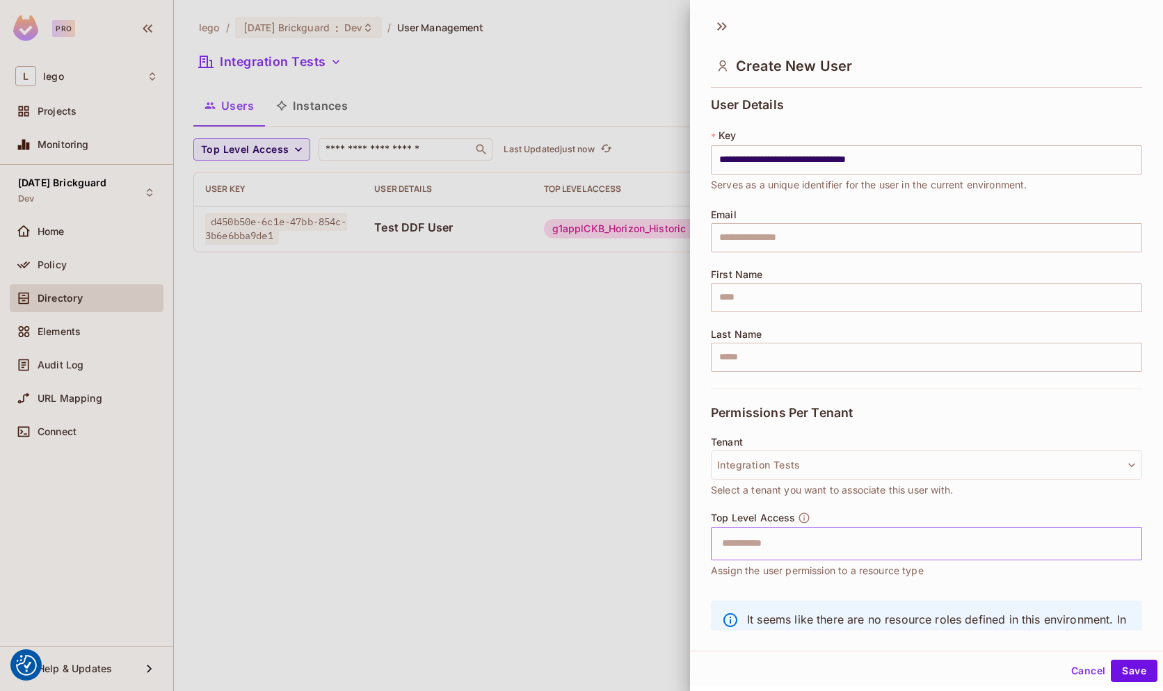
scroll to position [61, 0]
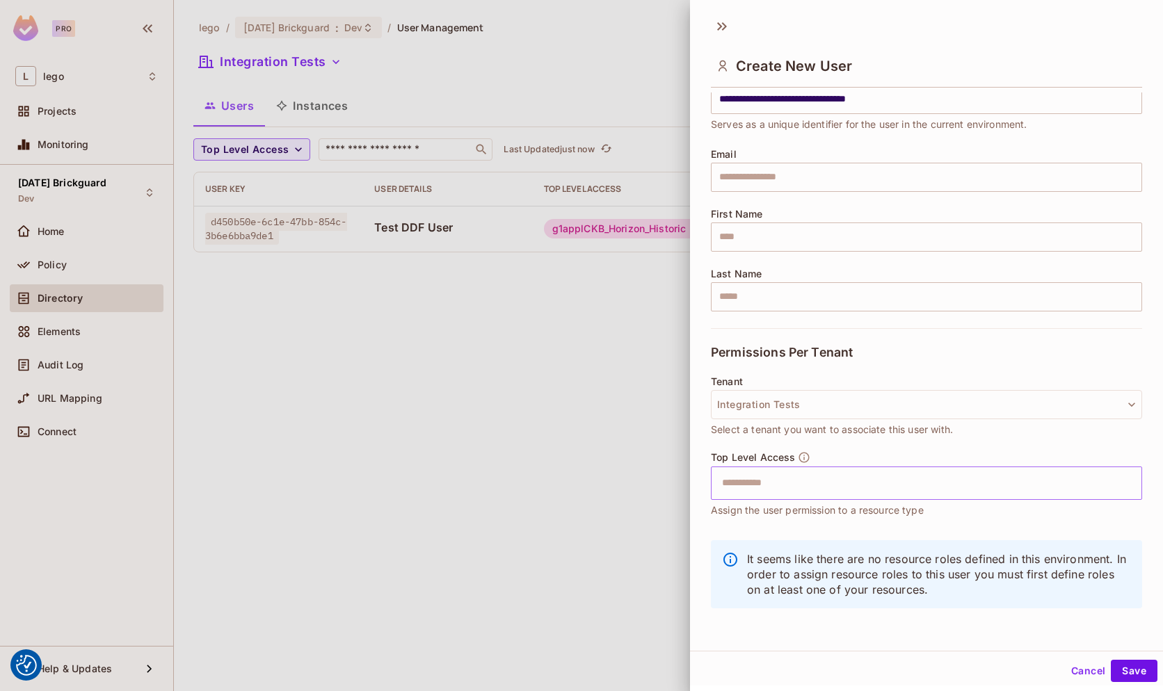
click at [921, 492] on input "text" at bounding box center [913, 483] width 401 height 28
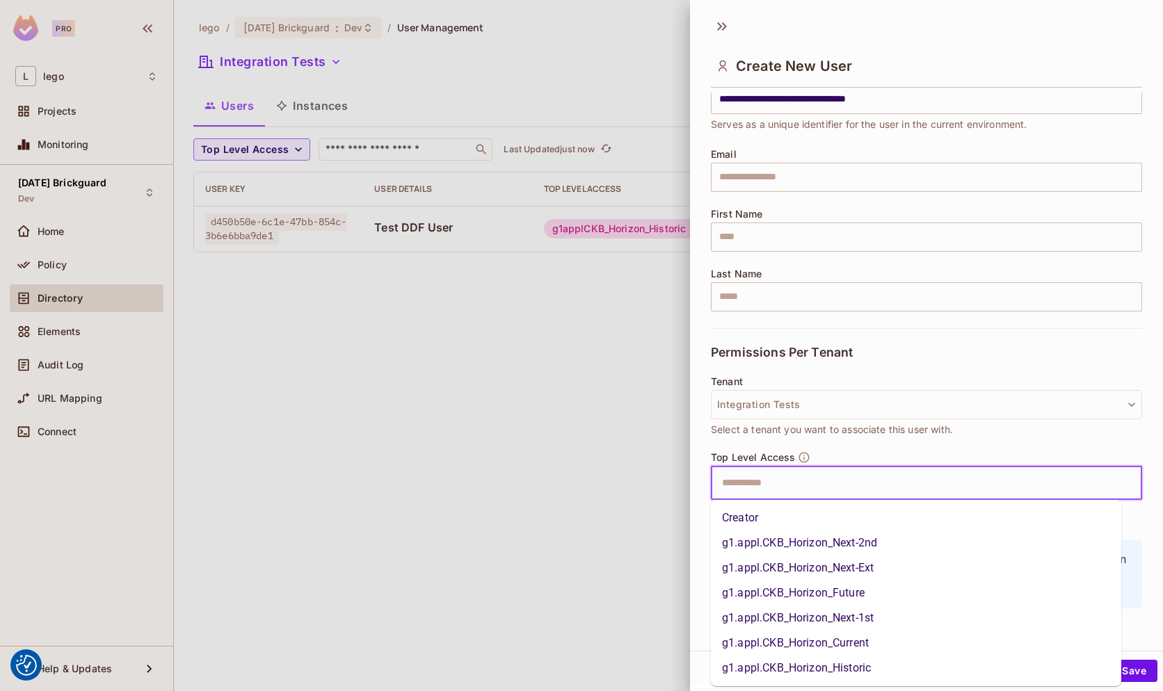
click at [840, 666] on li "g1.appl.CKB_Horizon_Historic" at bounding box center [916, 668] width 410 height 25
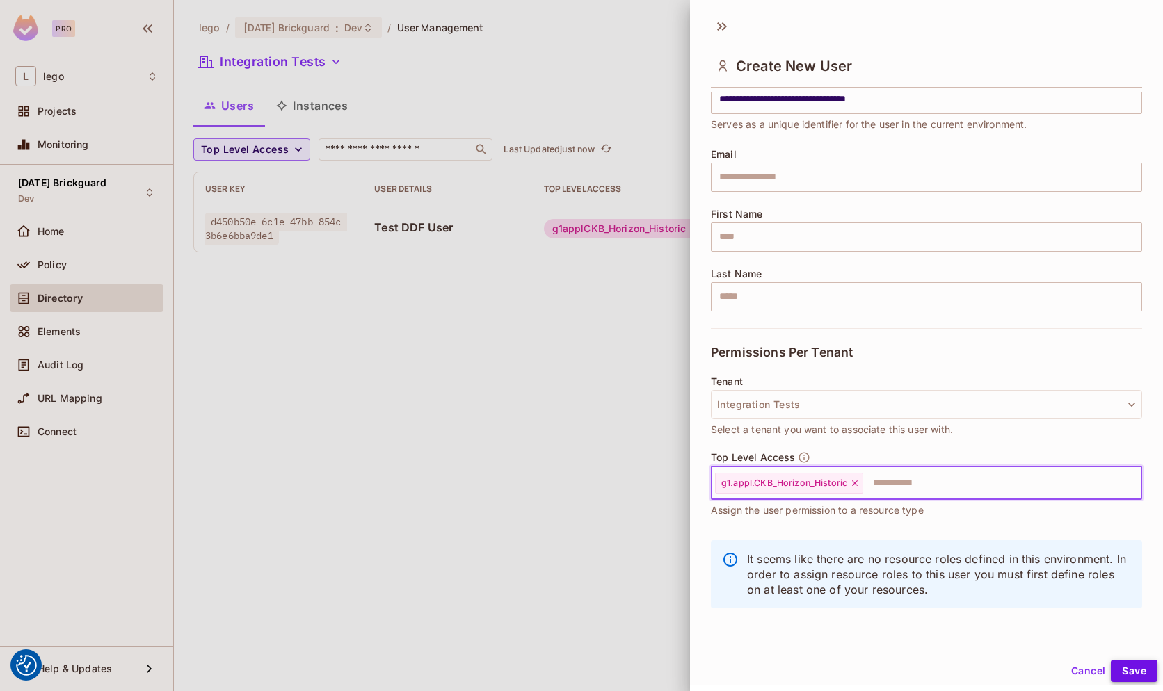
click at [1111, 664] on button "Save" at bounding box center [1134, 671] width 47 height 22
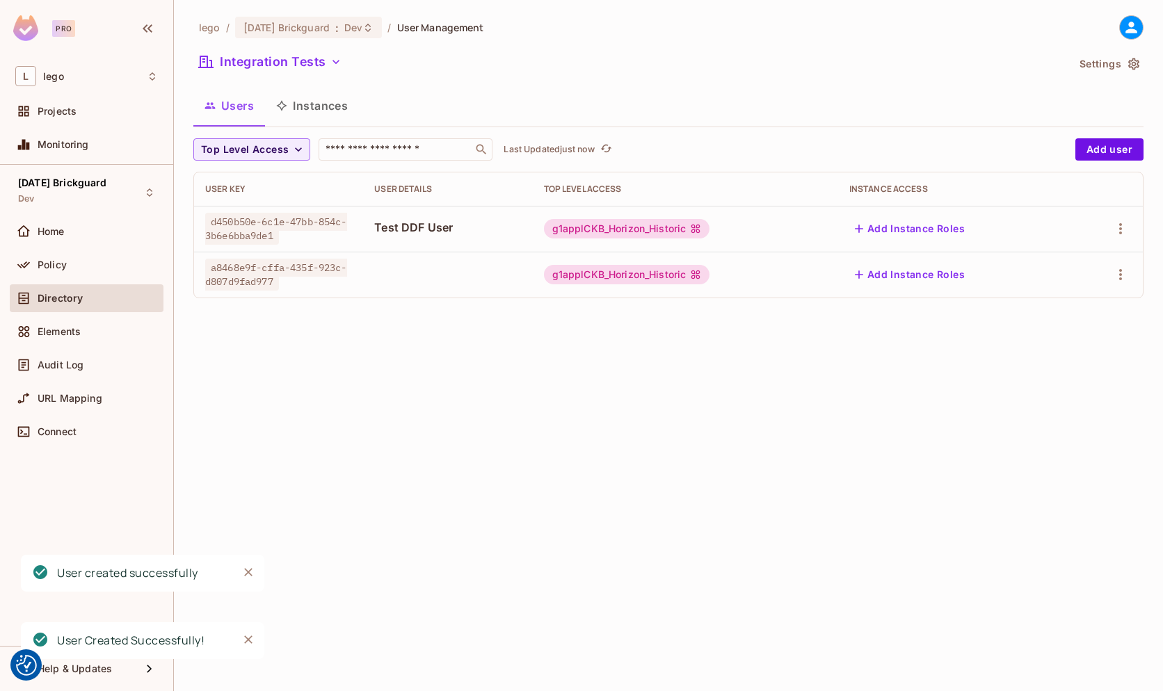
click at [806, 369] on div "lego / 08.01.11 Brickguard : Dev / User Management Integration Tests Settings U…" at bounding box center [668, 345] width 989 height 691
click at [337, 349] on div "lego / 08.01.11 Brickguard : Dev / User Management Integration Tests Settings U…" at bounding box center [668, 345] width 989 height 691
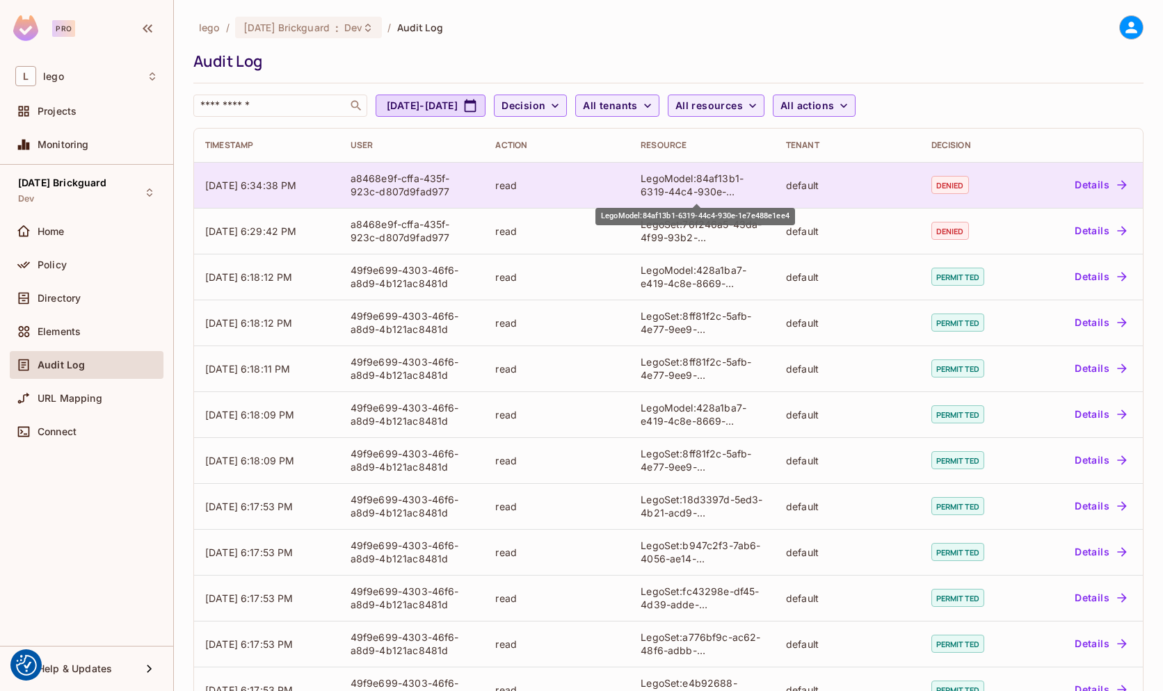
click at [694, 177] on div "LegoModel:84af13b1-6319-44c4-930e-1e7e488e1ee4" at bounding box center [701, 185] width 123 height 26
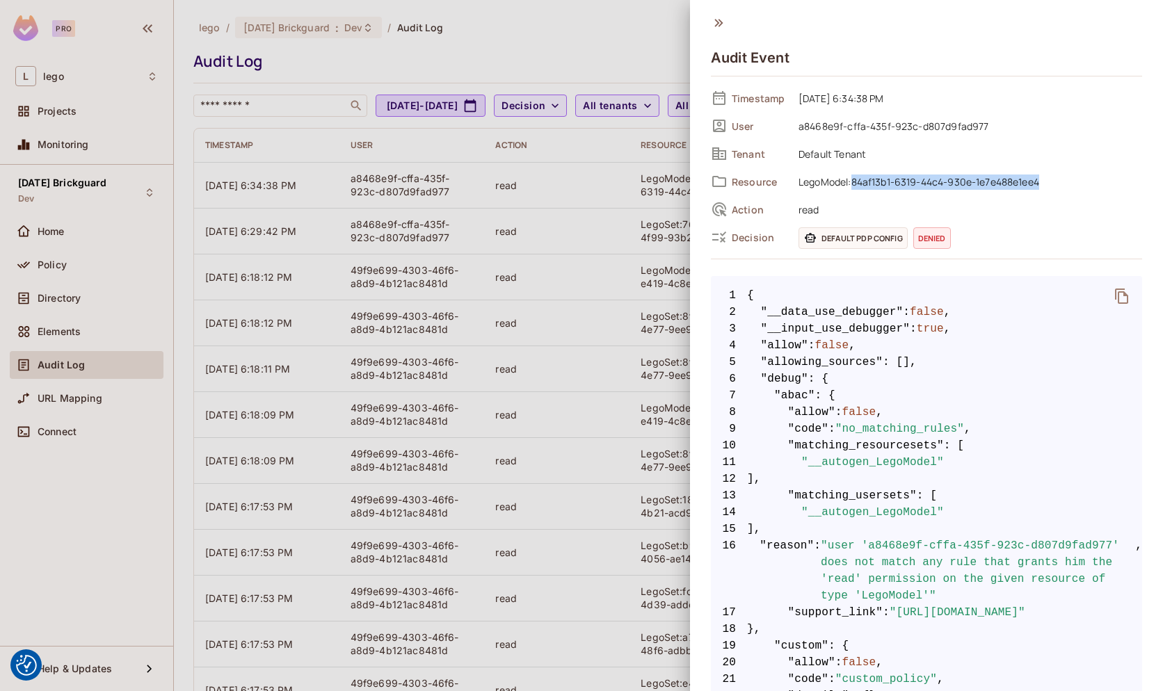
drag, startPoint x: 853, startPoint y: 183, endPoint x: 1058, endPoint y: 186, distance: 205.2
click at [1058, 186] on span "LegoModel:84af13b1-6319-44c4-930e-1e7e488e1ee4" at bounding box center [966, 181] width 350 height 17
copy span "84af13b1-6319-44c4-930e-1e7e488e1ee4"
click at [618, 244] on div at bounding box center [581, 345] width 1163 height 691
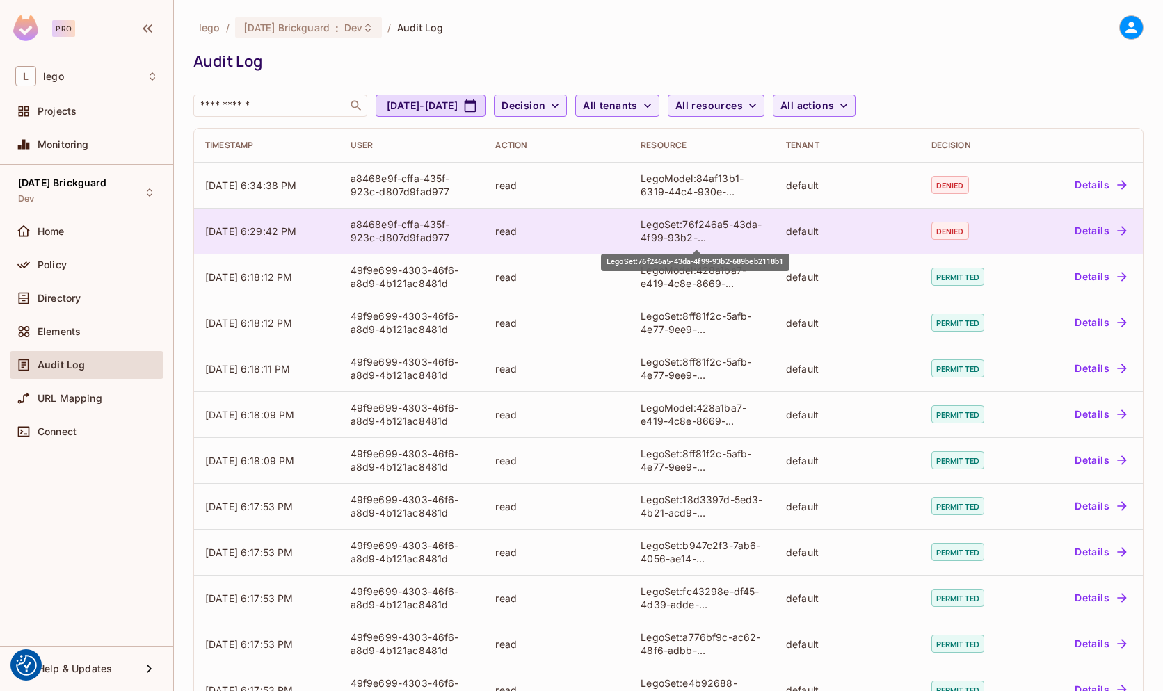
click at [680, 239] on div "LegoSet:76f246a5-43da-4f99-93b2-689beb2118b1" at bounding box center [701, 231] width 123 height 26
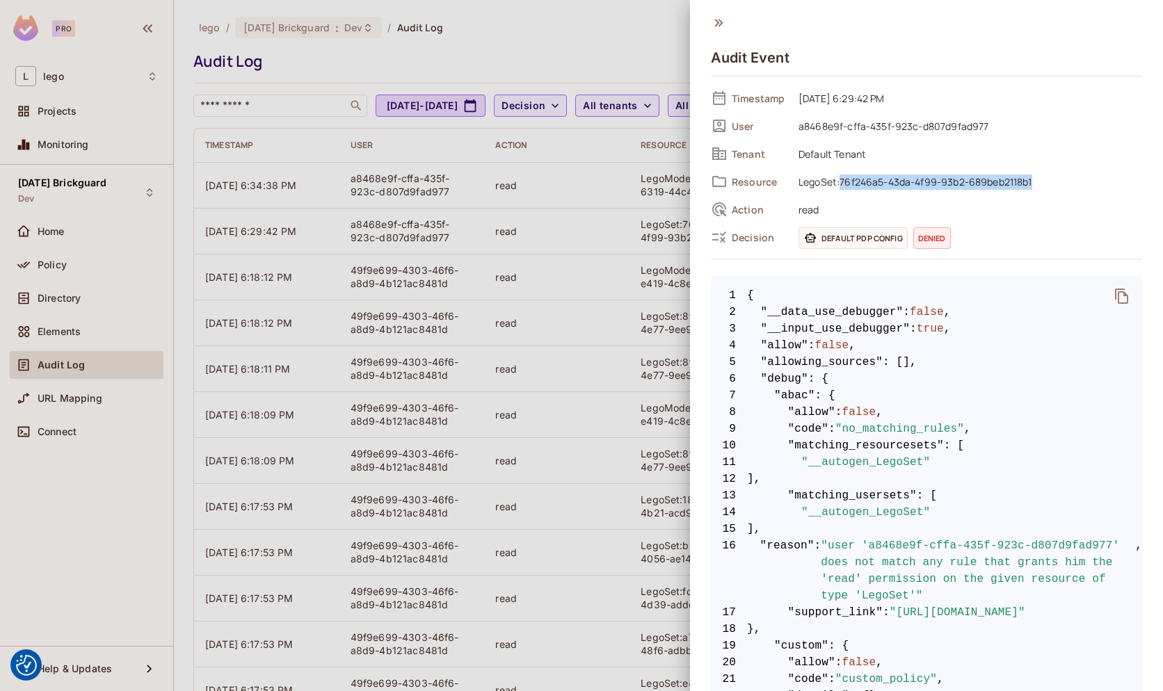
drag, startPoint x: 839, startPoint y: 182, endPoint x: 1120, endPoint y: 182, distance: 280.2
click at [1120, 182] on span "LegoSet:76f246a5-43da-4f99-93b2-689beb2118b1" at bounding box center [966, 181] width 350 height 17
copy span "76f246a5-43da-4f99-93b2-689beb2118b1"
click at [598, 188] on div at bounding box center [581, 345] width 1163 height 691
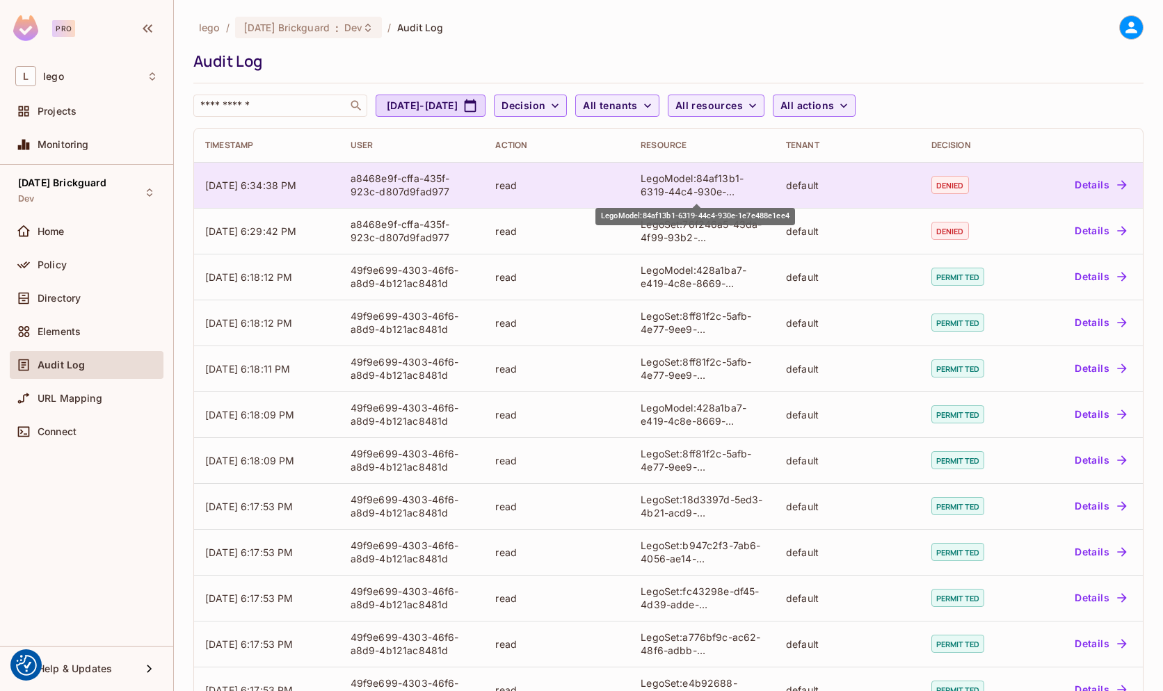
click at [665, 187] on div "LegoModel:84af13b1-6319-44c4-930e-1e7e488e1ee4" at bounding box center [701, 185] width 123 height 26
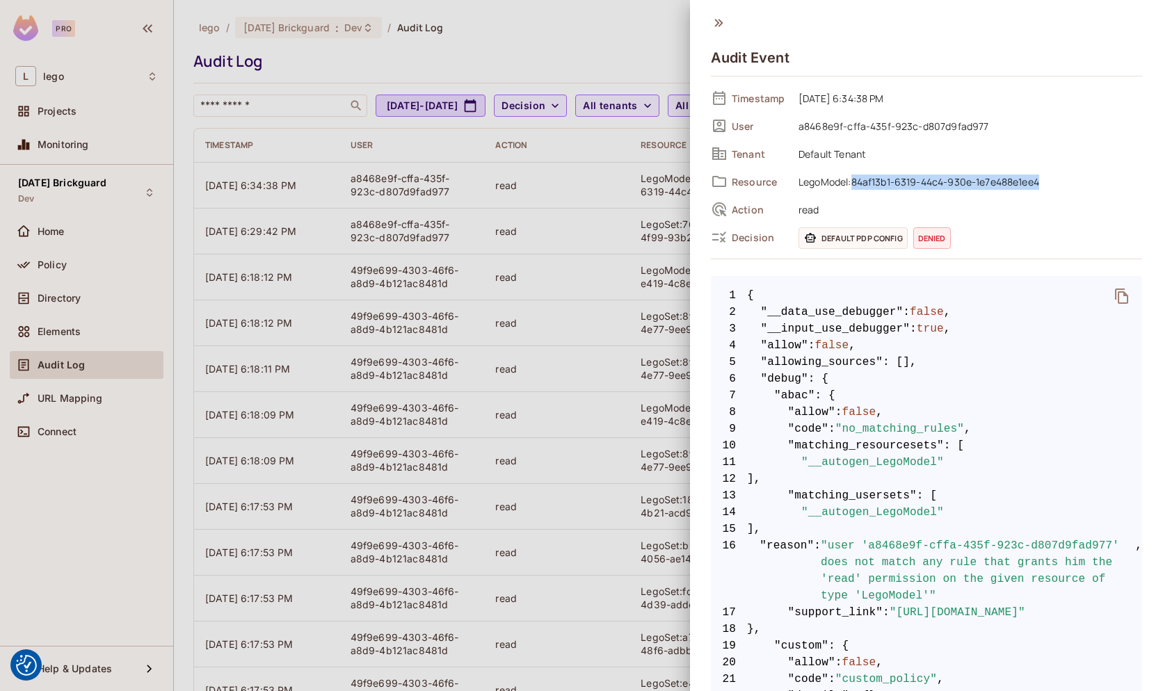
drag, startPoint x: 855, startPoint y: 182, endPoint x: 1095, endPoint y: 186, distance: 240.0
click at [1095, 186] on span "LegoModel:84af13b1-6319-44c4-930e-1e7e488e1ee4" at bounding box center [966, 181] width 350 height 17
copy span "84af13b1-6319-44c4-930e-1e7e488e1ee4"
click at [671, 182] on div at bounding box center [581, 345] width 1163 height 691
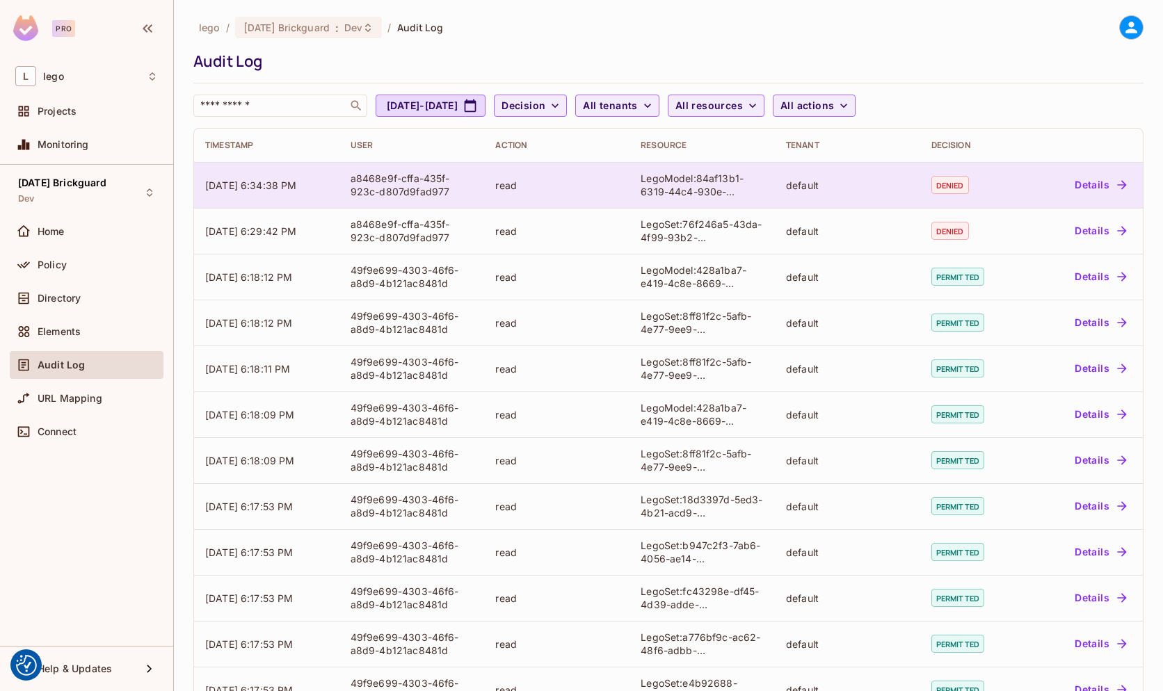
click at [438, 197] on div "a8468e9f-cffa-435f-923c-d807d9fad977" at bounding box center [411, 185] width 123 height 26
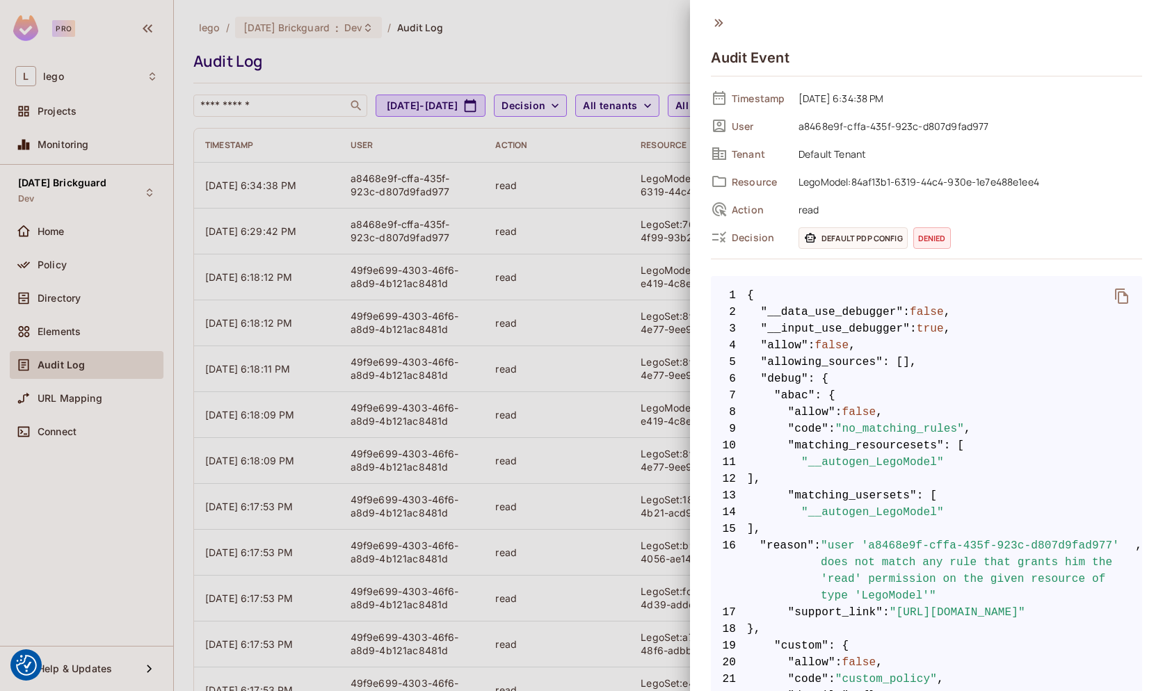
click at [868, 118] on span "a8468e9f-cffa-435f-923c-d807d9fad977" at bounding box center [966, 126] width 350 height 17
copy div "a8468e9f-cffa-435f-923c-d807d9fad977"
click at [559, 15] on div at bounding box center [581, 345] width 1163 height 691
